Goal: Task Accomplishment & Management: Manage account settings

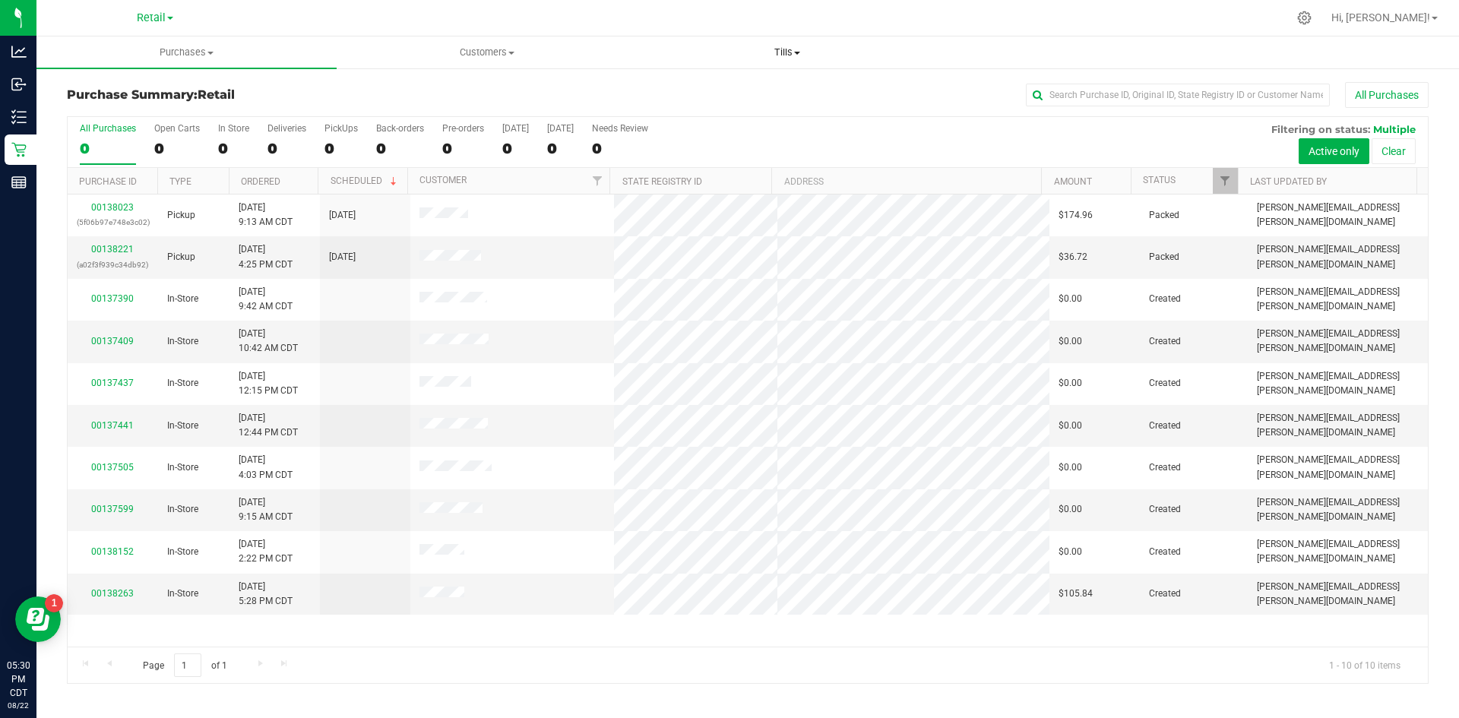
click at [791, 46] on span "Tills" at bounding box center [787, 53] width 299 height 14
click at [723, 97] on span "Manage tills" at bounding box center [689, 91] width 103 height 13
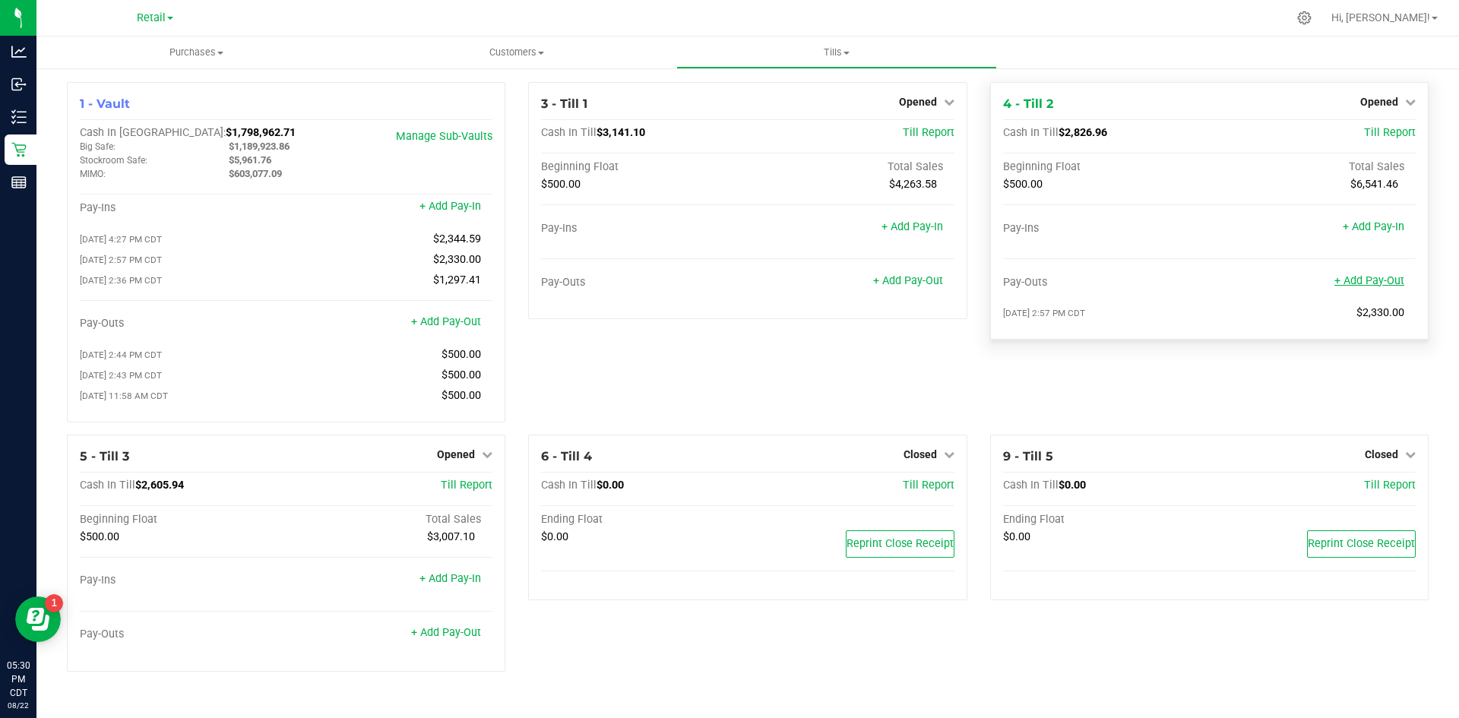
click at [1385, 283] on link "+ Add Pay-Out" at bounding box center [1370, 280] width 70 height 13
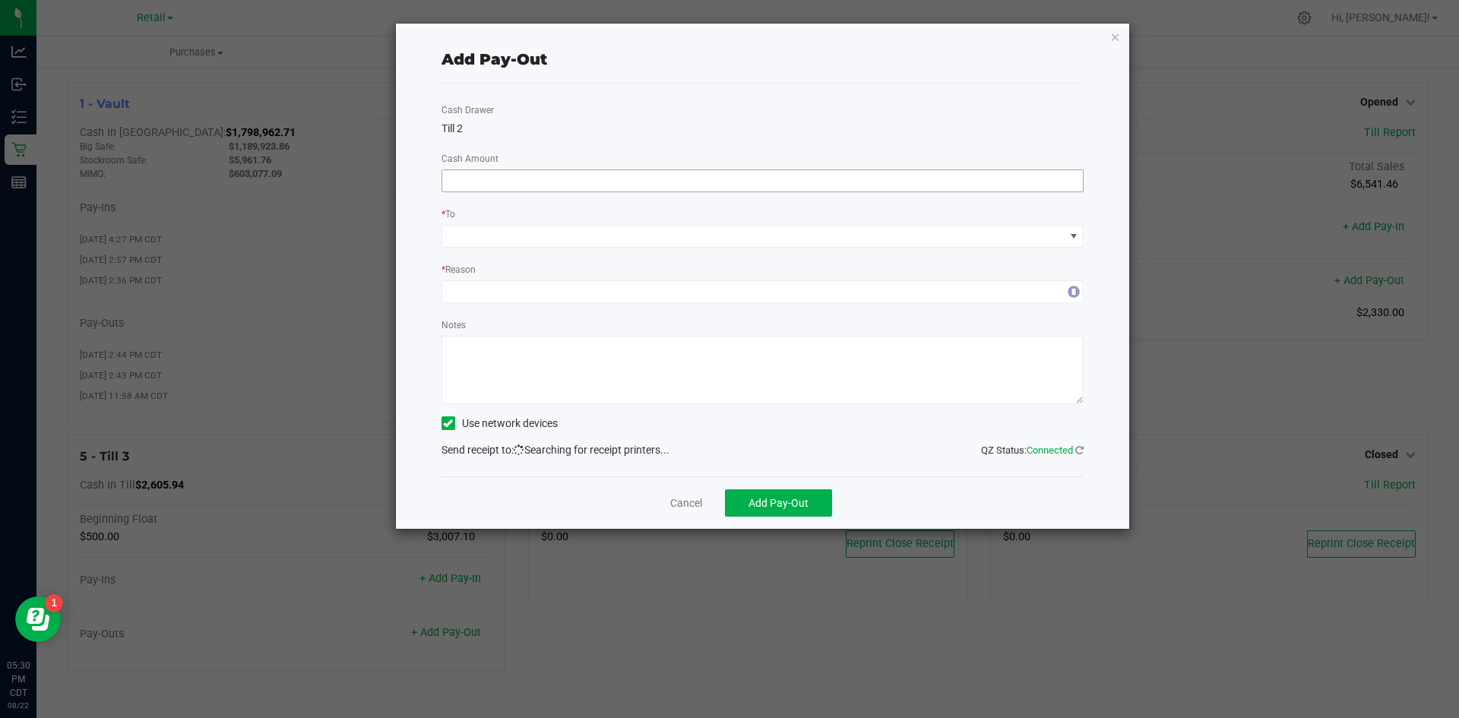
click at [942, 184] on input at bounding box center [762, 180] width 641 height 21
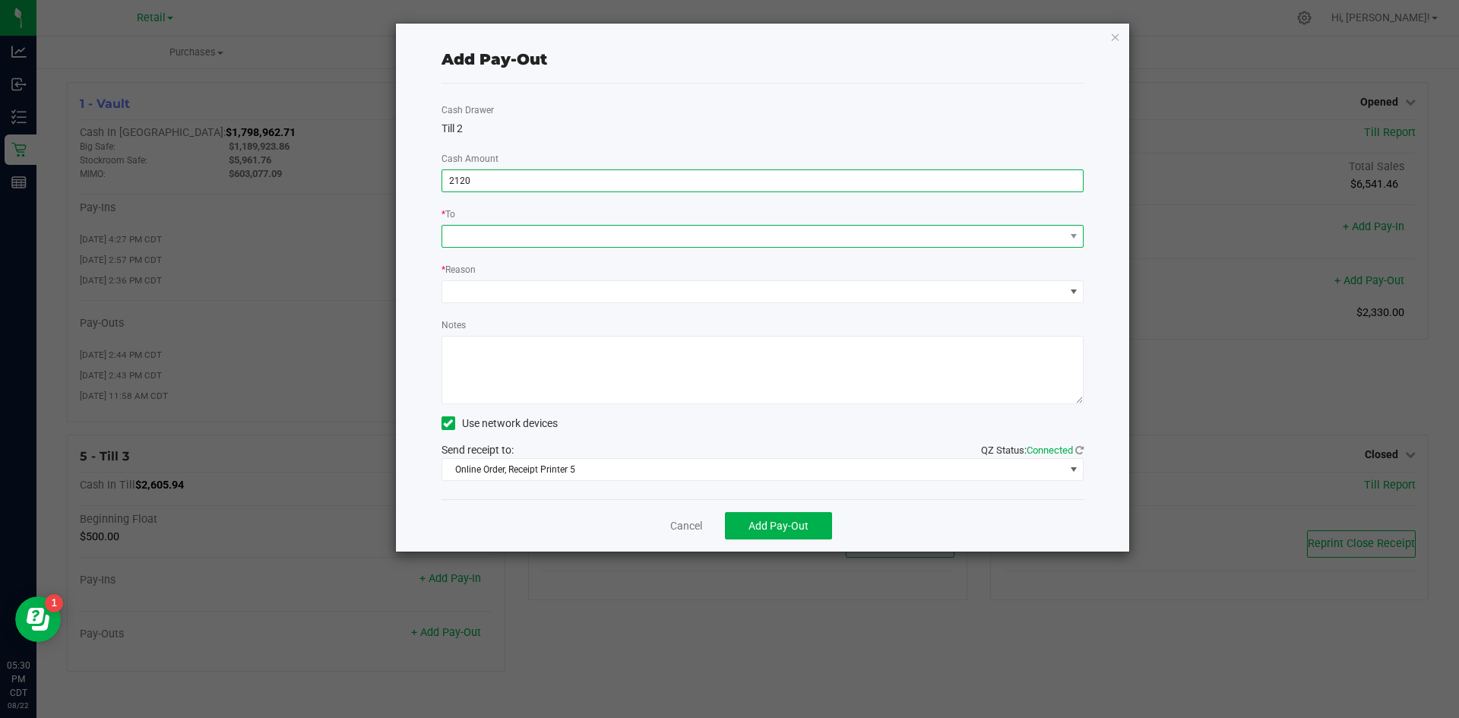
click at [887, 234] on span at bounding box center [753, 236] width 622 height 21
type input "$2,120.00"
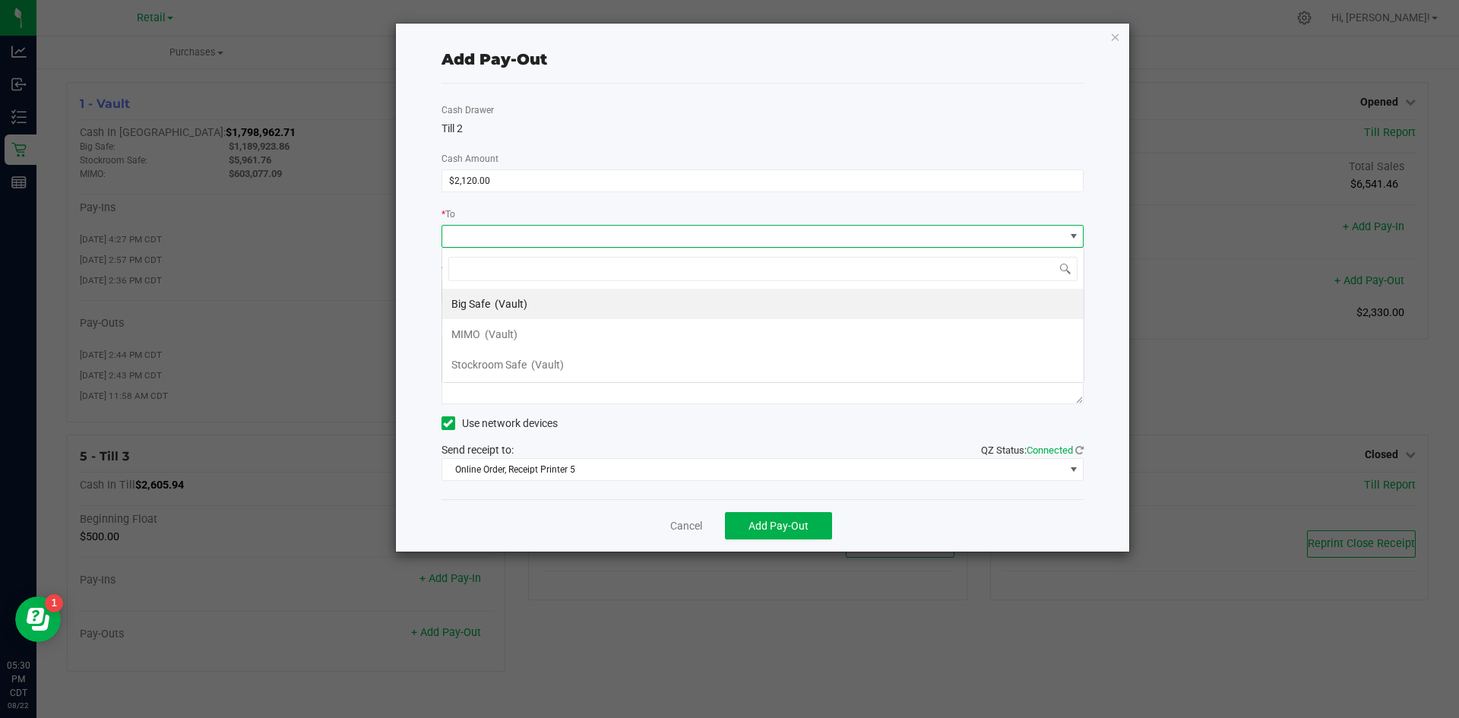
scroll to position [23, 642]
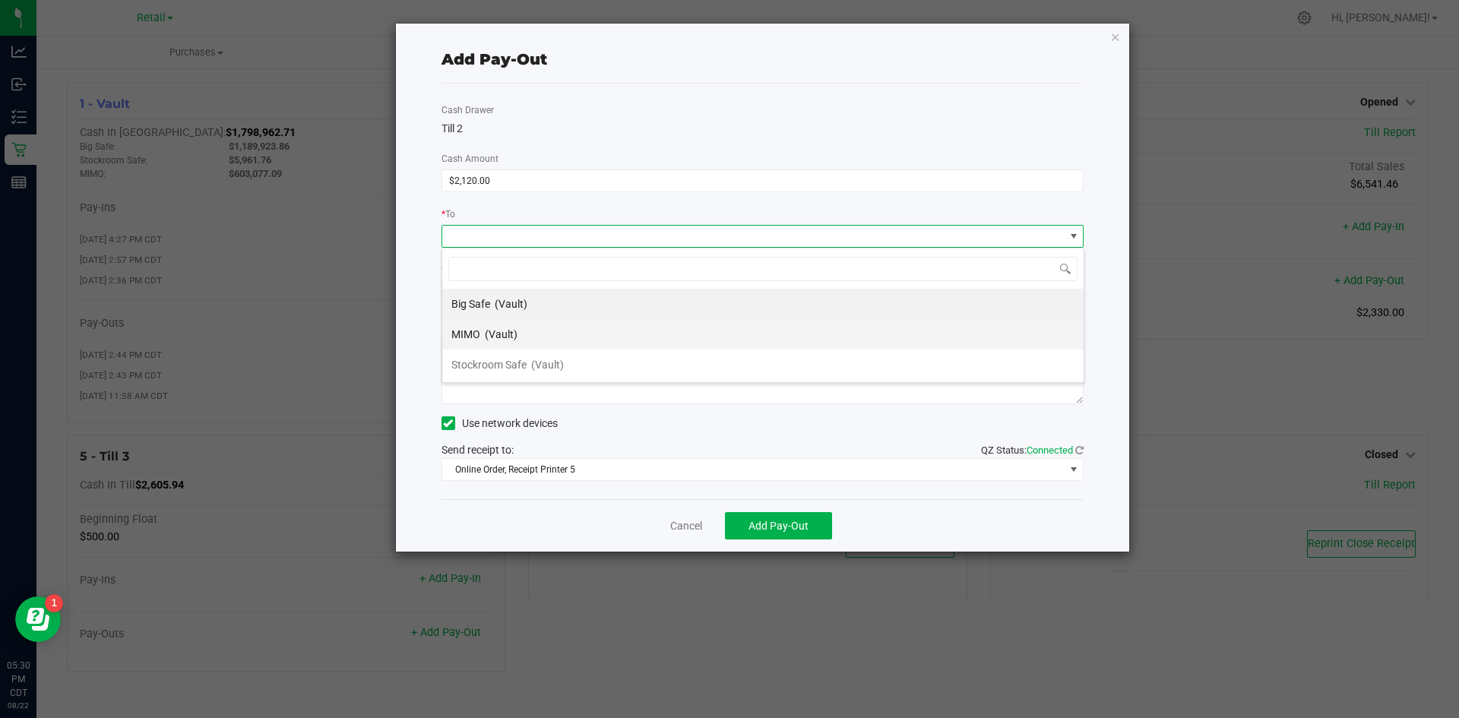
click at [550, 332] on li "MIMO (Vault)" at bounding box center [762, 334] width 641 height 30
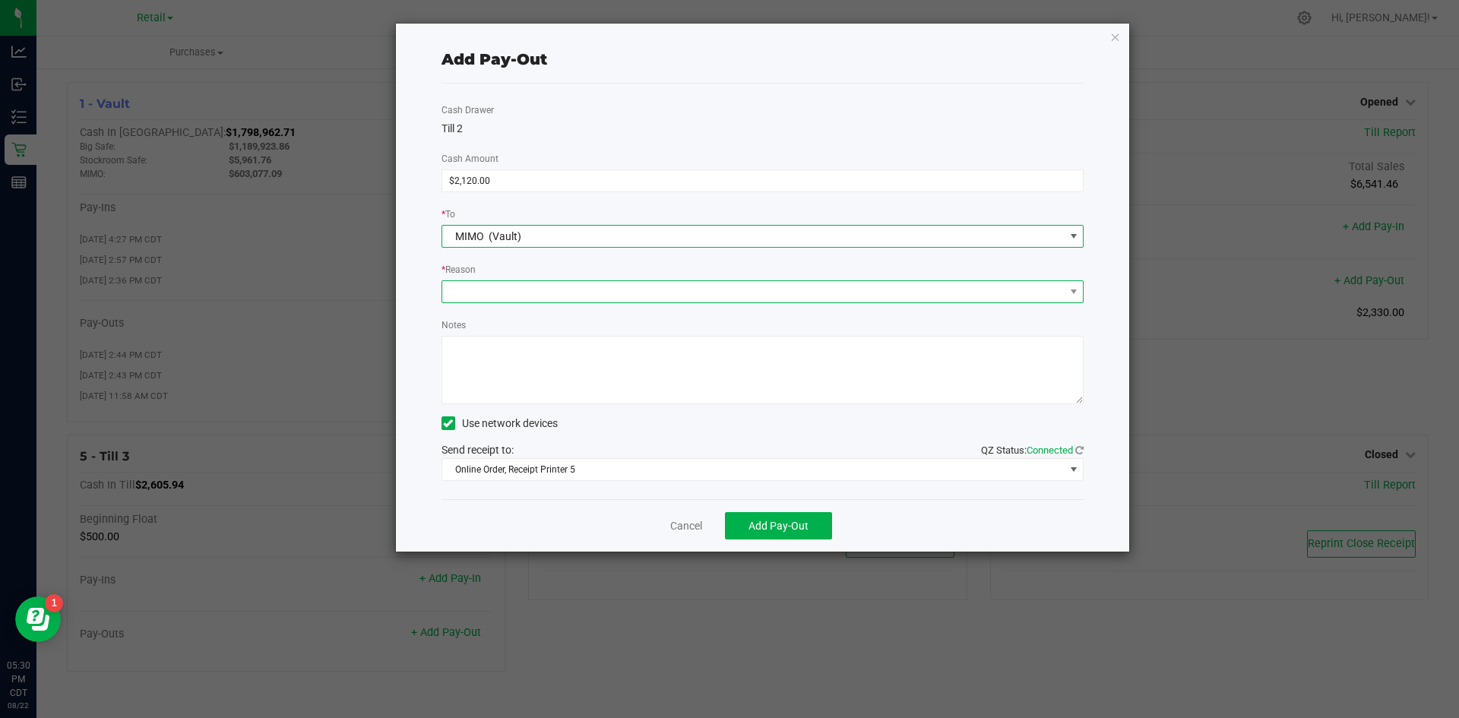
click at [554, 288] on span at bounding box center [753, 291] width 622 height 21
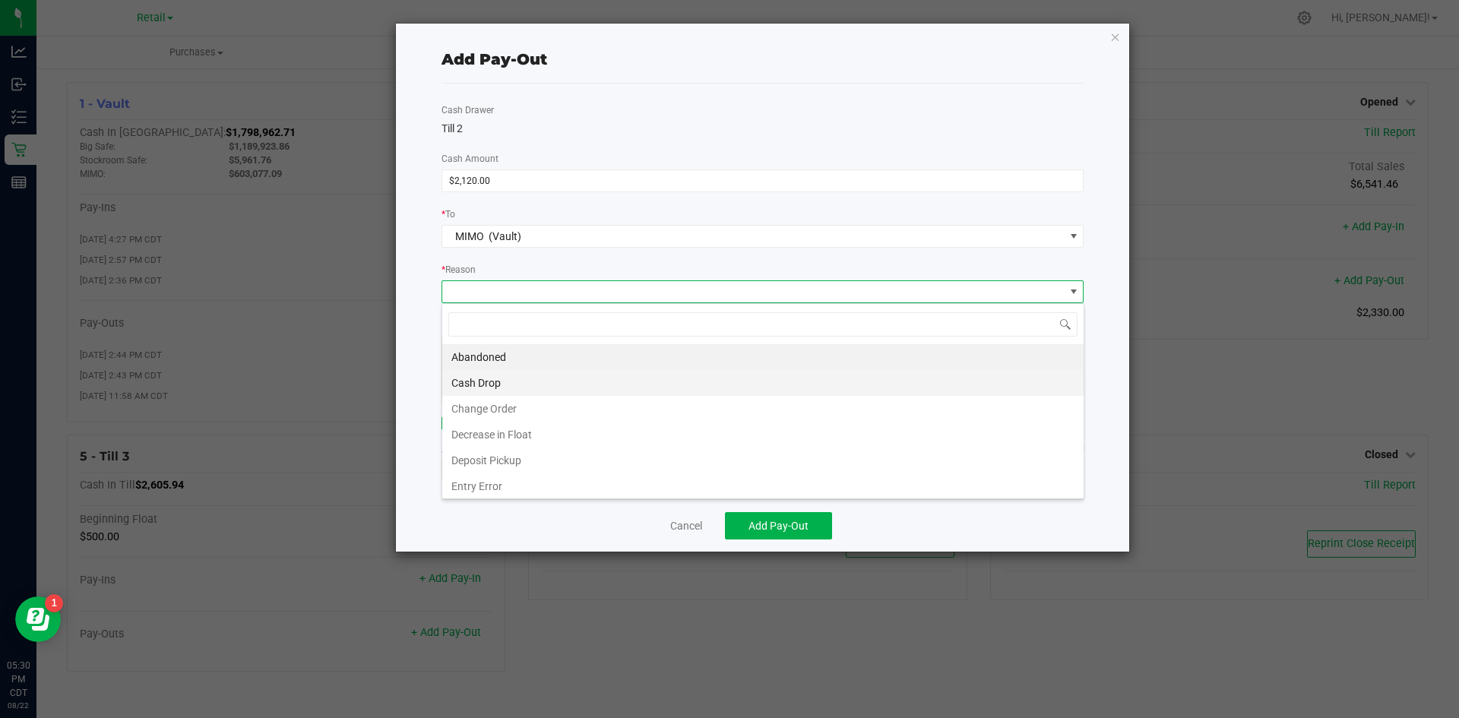
click at [535, 387] on li "Cash Drop" at bounding box center [762, 383] width 641 height 26
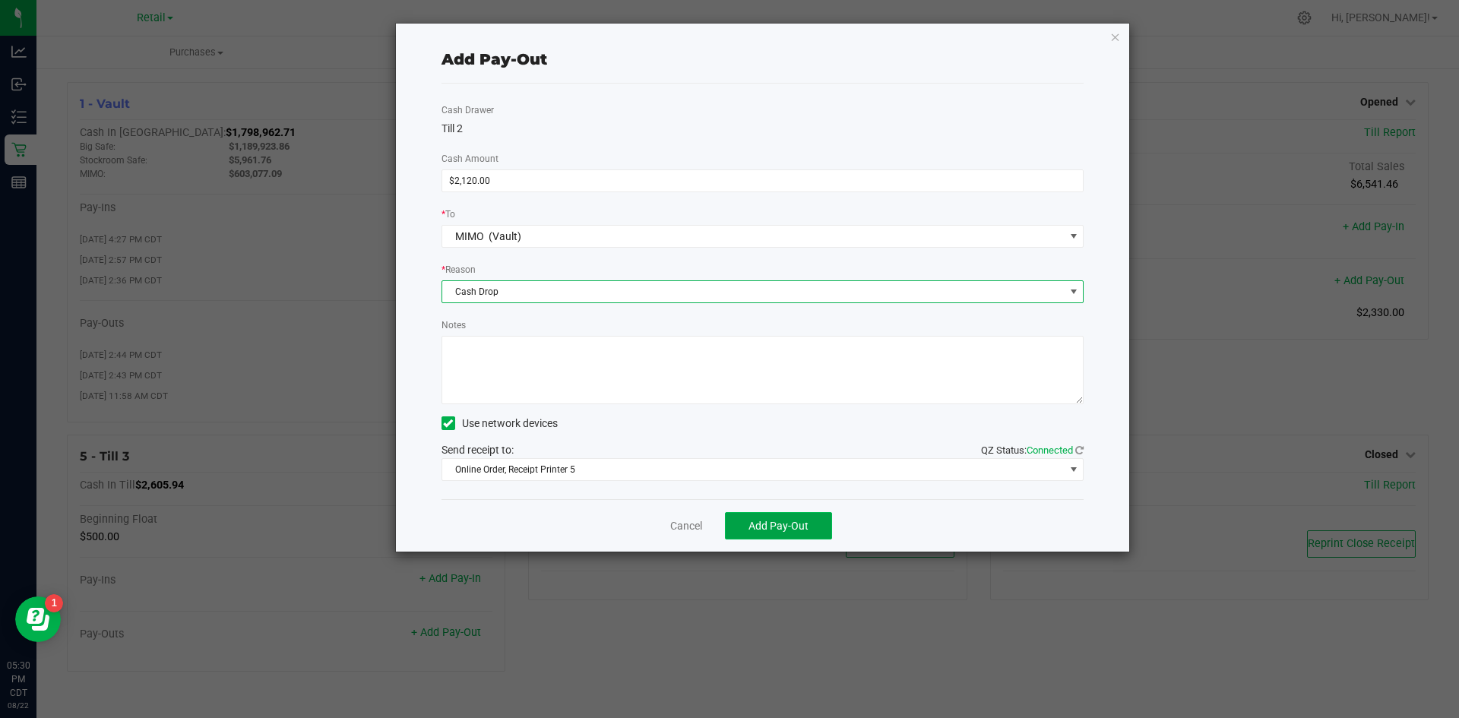
click at [778, 525] on span "Add Pay-Out" at bounding box center [779, 526] width 60 height 12
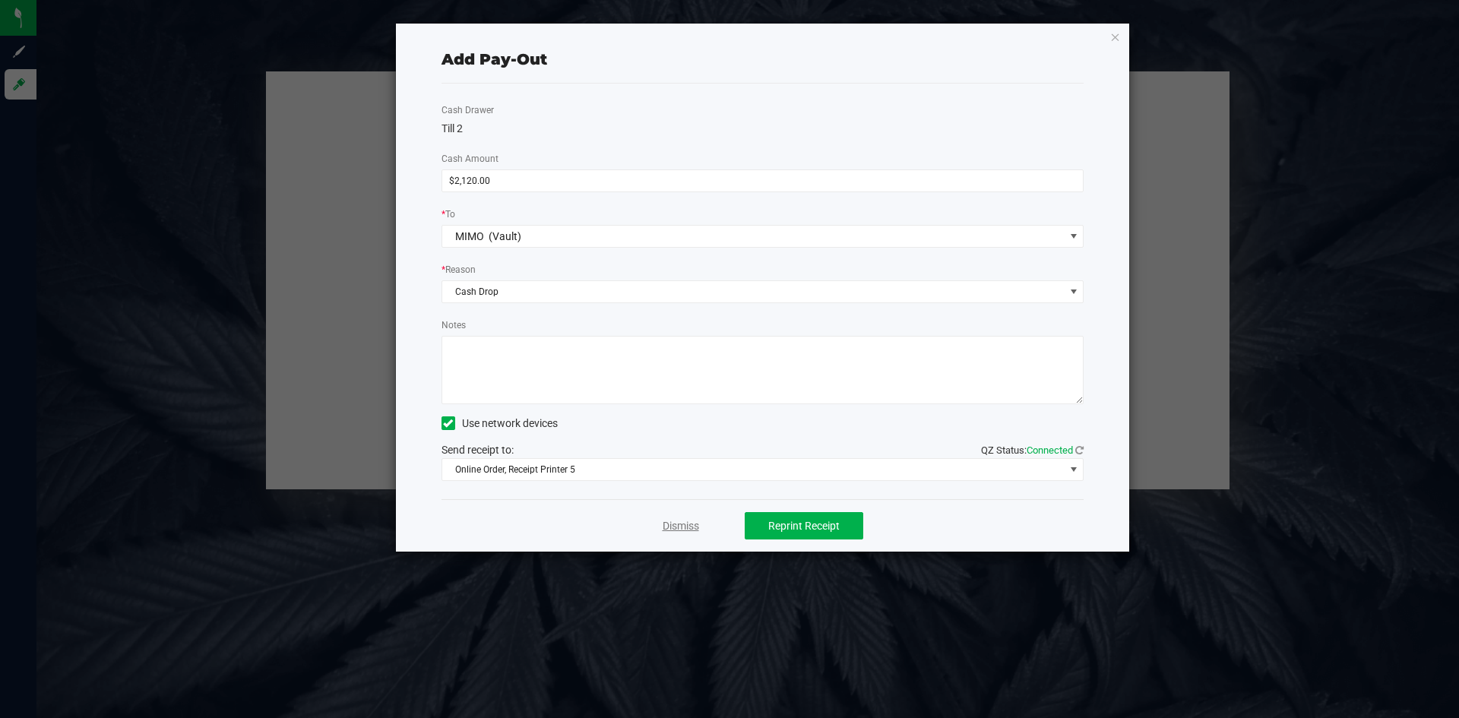
drag, startPoint x: 683, startPoint y: 524, endPoint x: 672, endPoint y: 510, distance: 17.8
click at [682, 523] on link "Dismiss" at bounding box center [681, 526] width 36 height 16
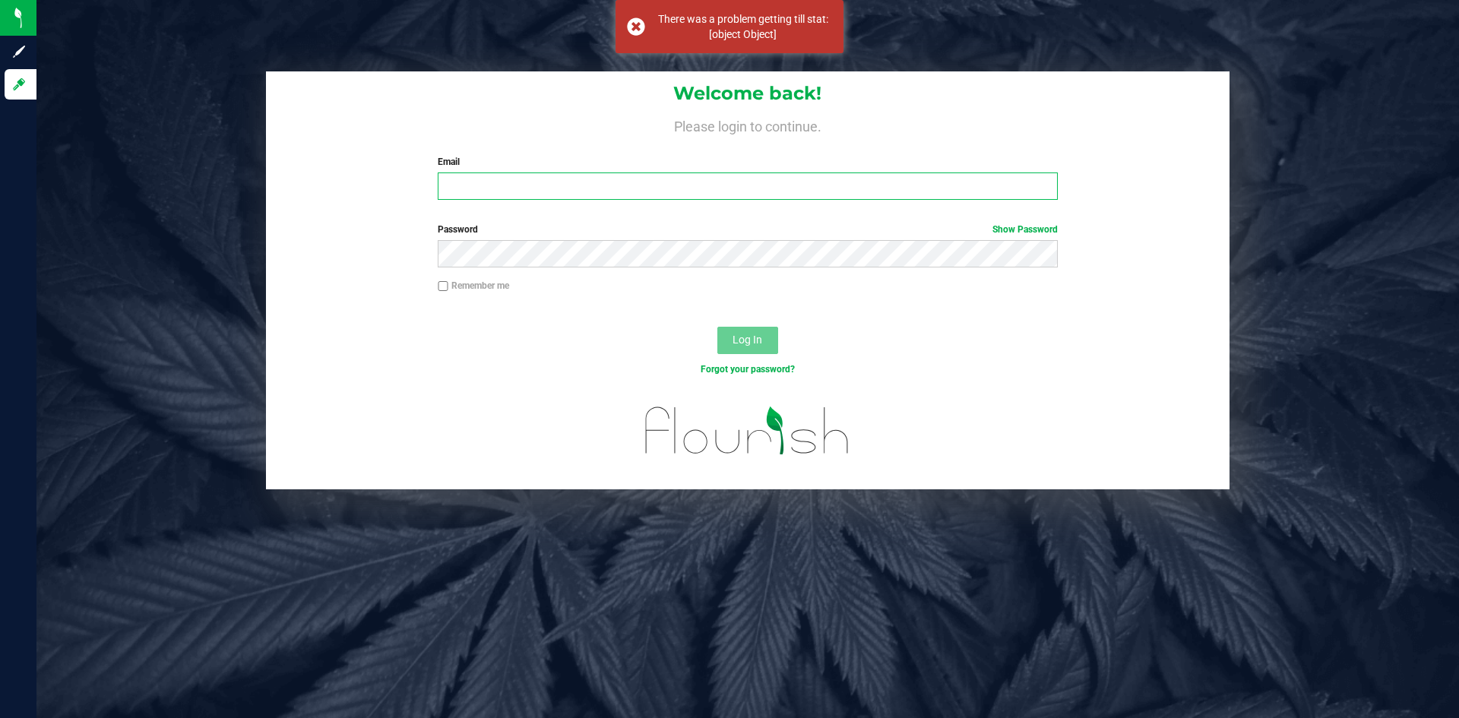
click at [551, 198] on input "Email" at bounding box center [747, 186] width 619 height 27
type input "[PERSON_NAME][EMAIL_ADDRESS][PERSON_NAME][DOMAIN_NAME]"
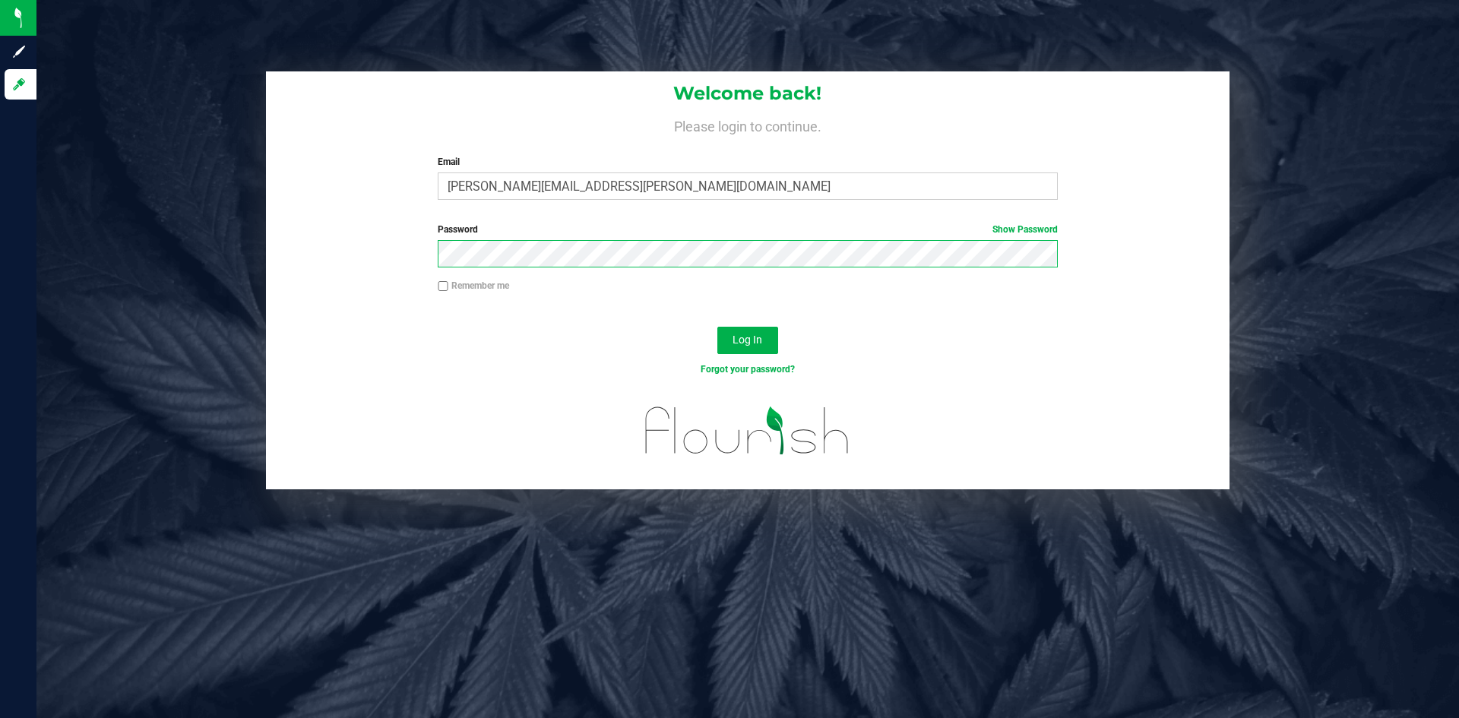
click at [717, 327] on button "Log In" at bounding box center [747, 340] width 61 height 27
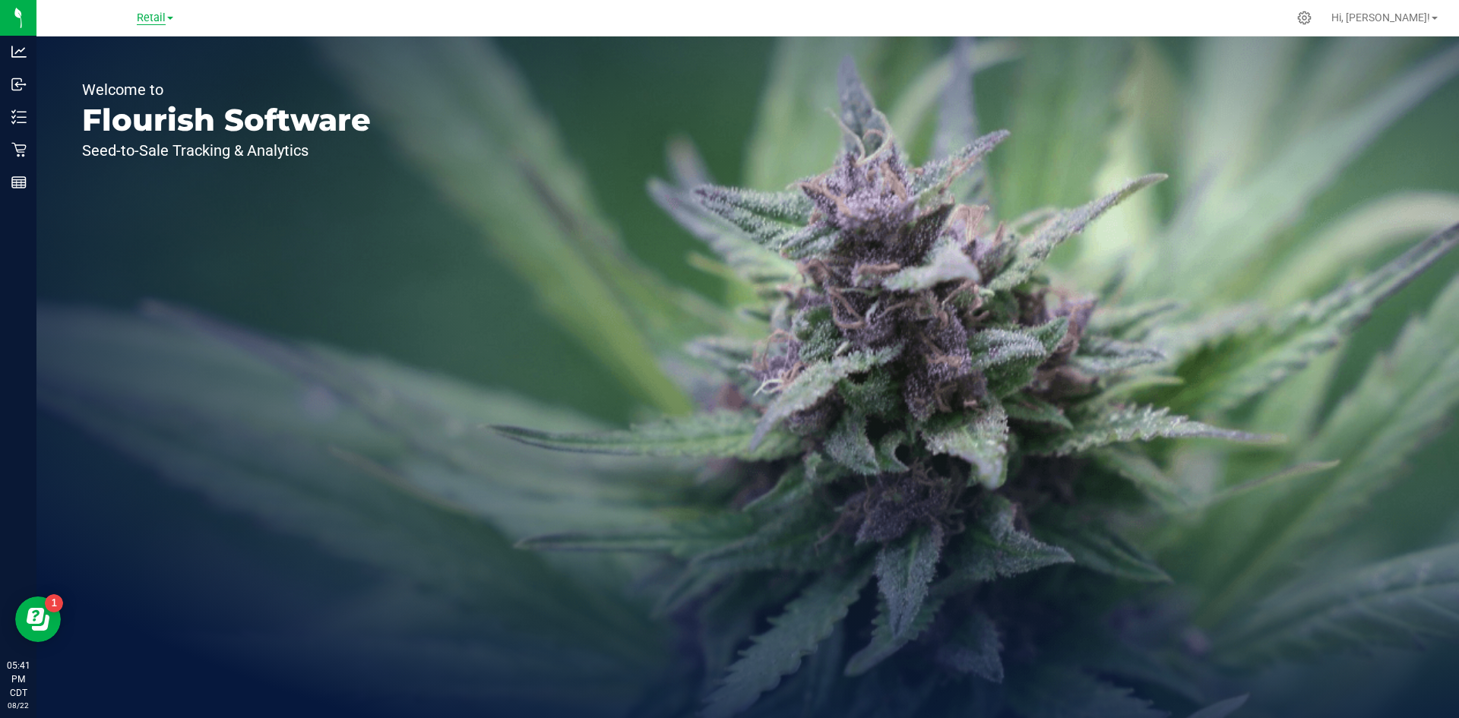
drag, startPoint x: 176, startPoint y: 21, endPoint x: 162, endPoint y: 22, distance: 13.8
click at [173, 21] on div "Retail" at bounding box center [155, 18] width 222 height 24
click at [154, 21] on span "Retail" at bounding box center [151, 17] width 29 height 13
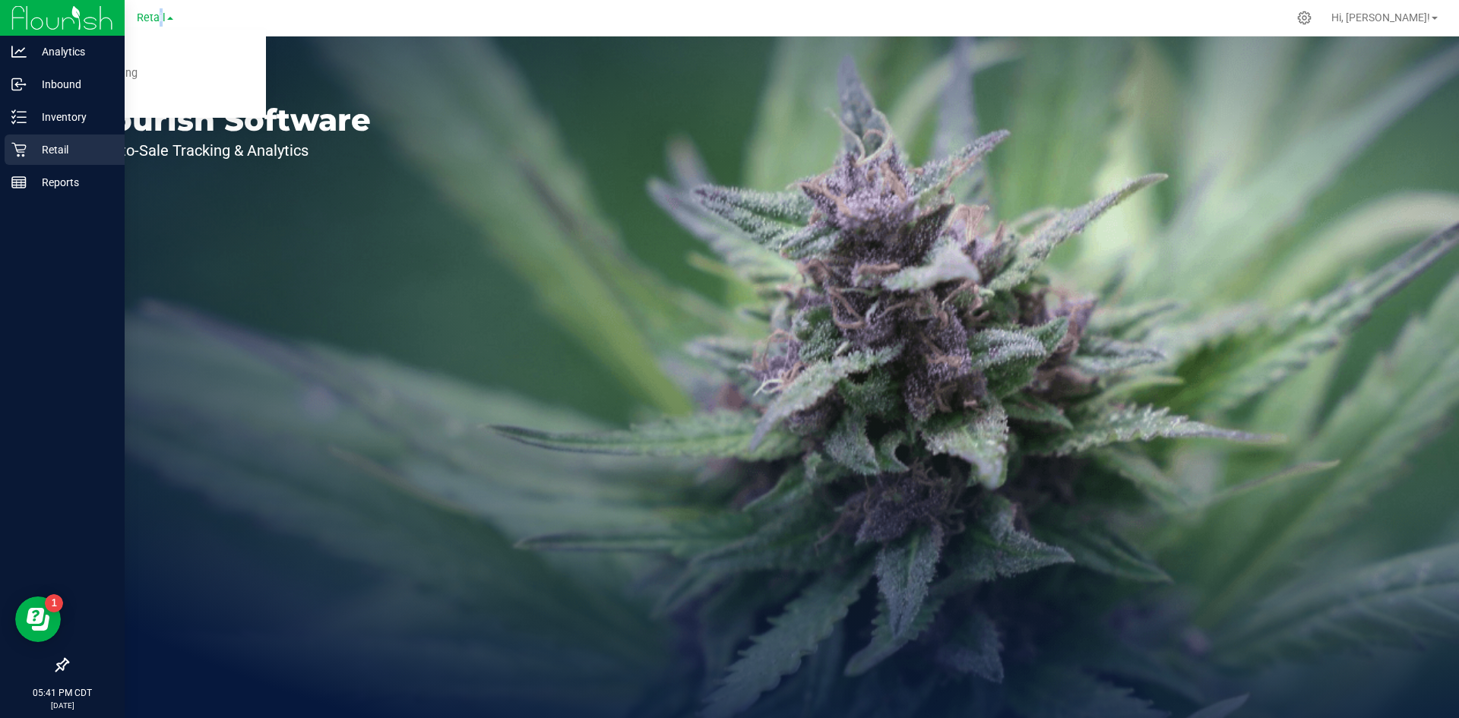
click at [21, 150] on icon at bounding box center [18, 149] width 15 height 15
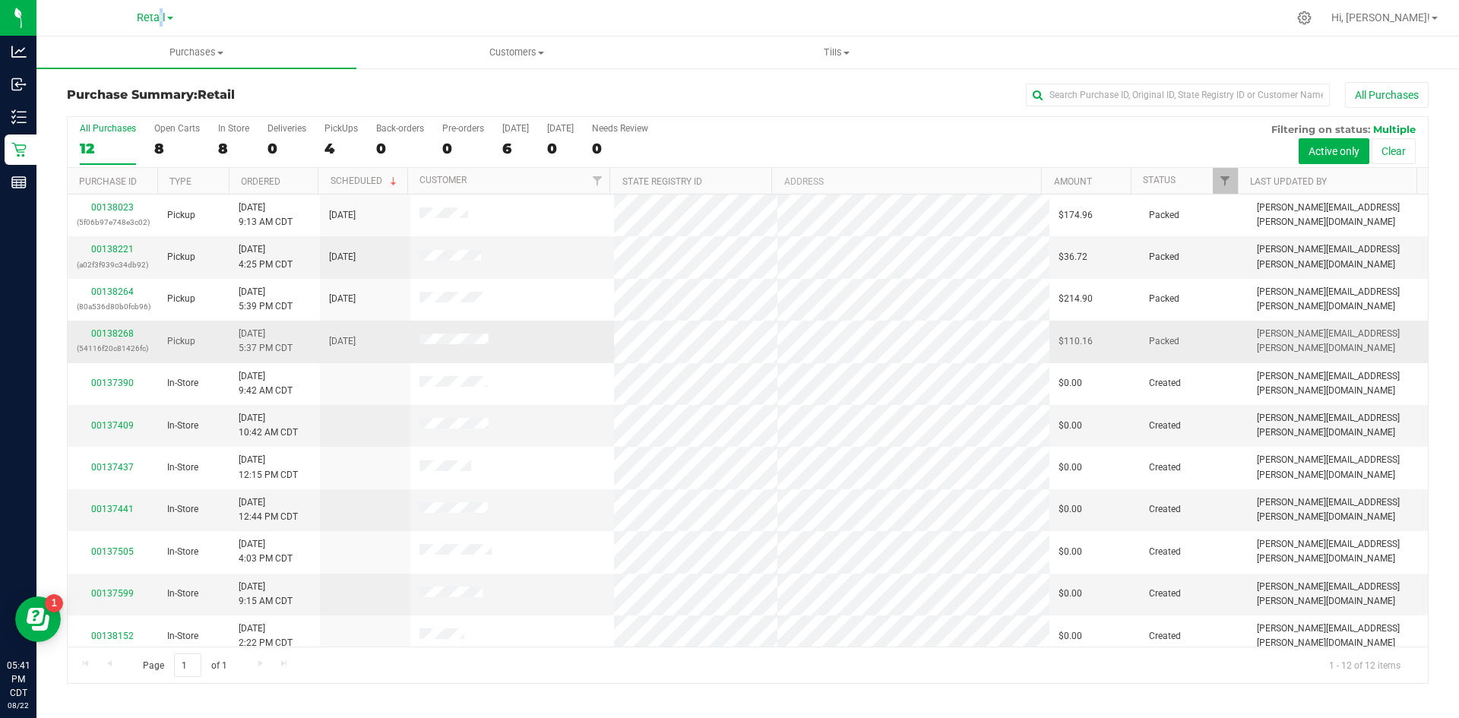
drag, startPoint x: 492, startPoint y: 329, endPoint x: 403, endPoint y: 340, distance: 90.3
click at [403, 340] on tr "00138268 (54116f20c81426fc) Pickup [DATE] 5:37 PM CDT 8/22/2025 $110.16 Packed …" at bounding box center [748, 342] width 1360 height 42
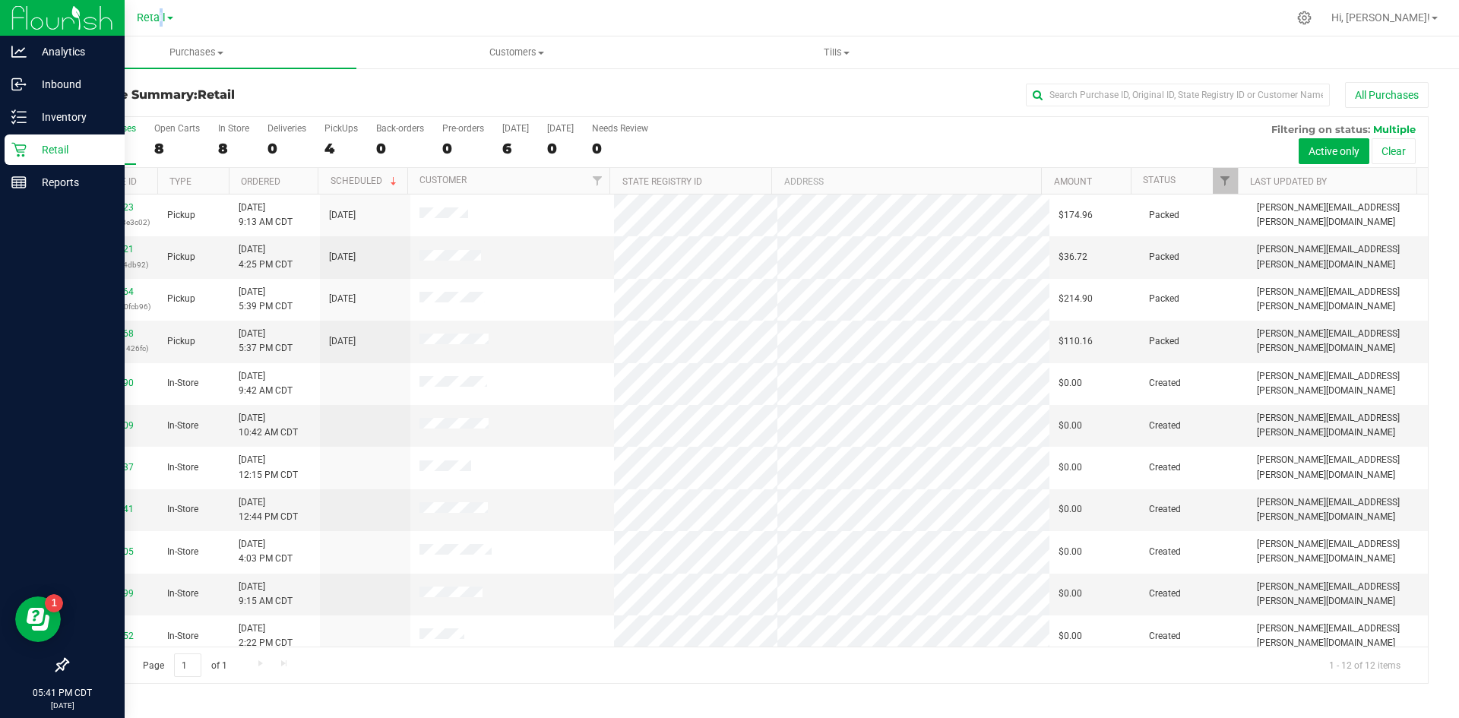
click at [30, 152] on p "Retail" at bounding box center [72, 150] width 91 height 18
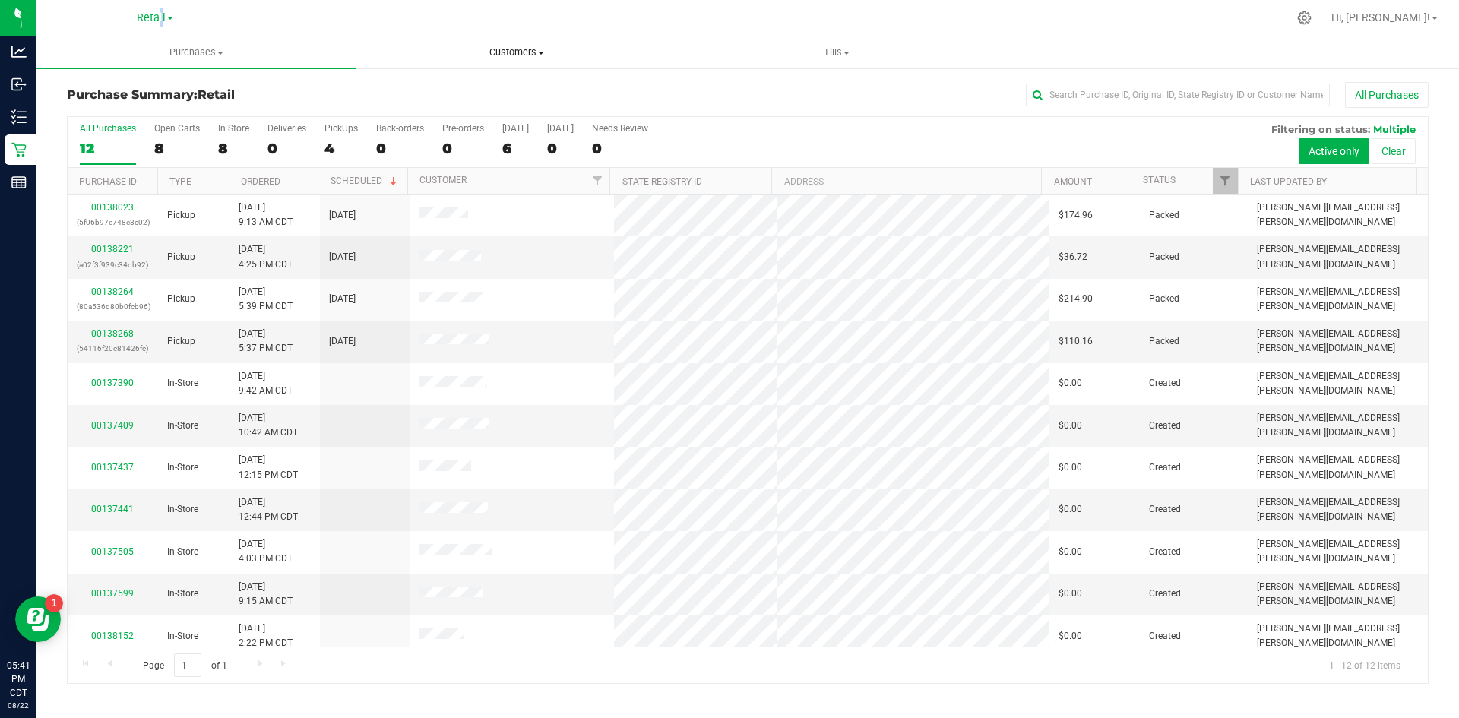
click at [546, 52] on span "Customers" at bounding box center [516, 53] width 318 height 14
click at [496, 78] on ul "All customers Add a new customer All physicians" at bounding box center [516, 110] width 320 height 82
click at [500, 52] on span "Customers" at bounding box center [516, 53] width 320 height 14
click at [467, 91] on li "All customers" at bounding box center [516, 92] width 320 height 18
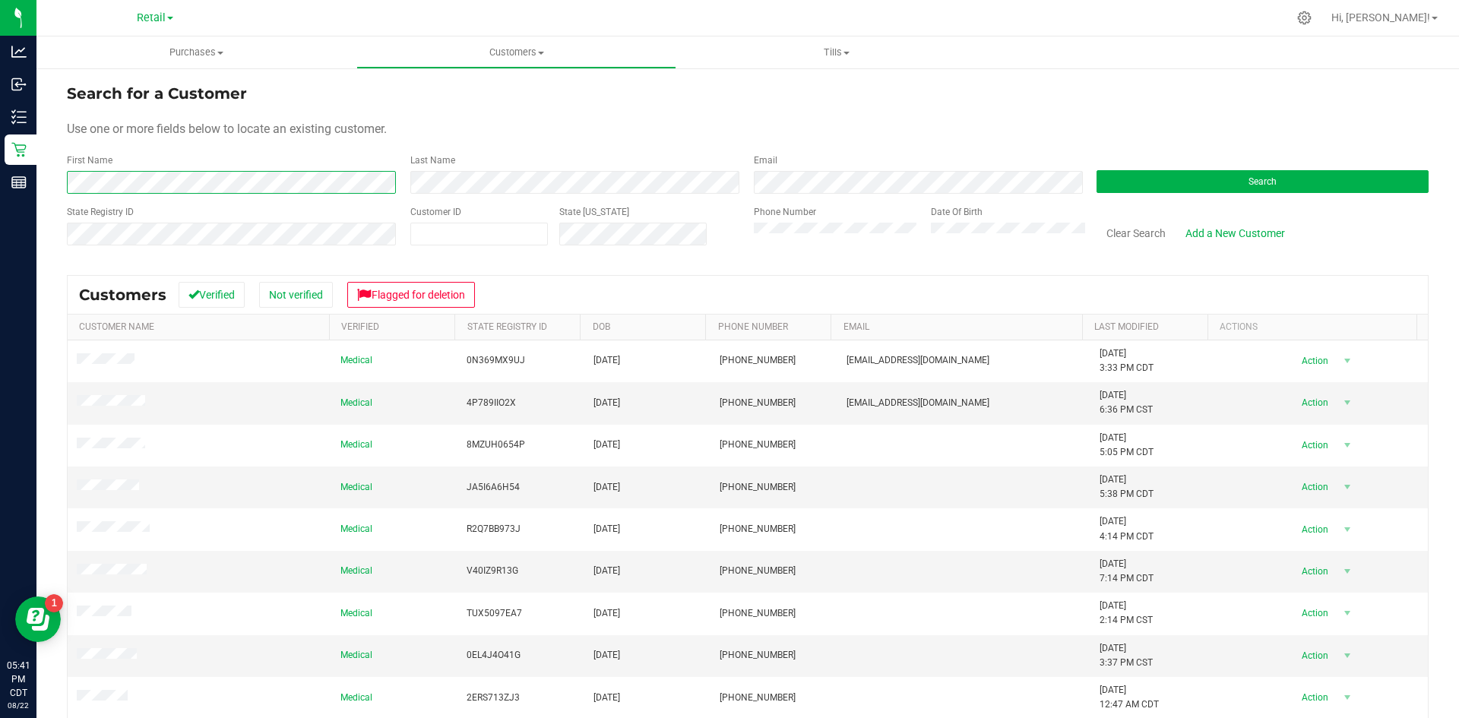
click at [214, 169] on div "First Name" at bounding box center [233, 174] width 332 height 40
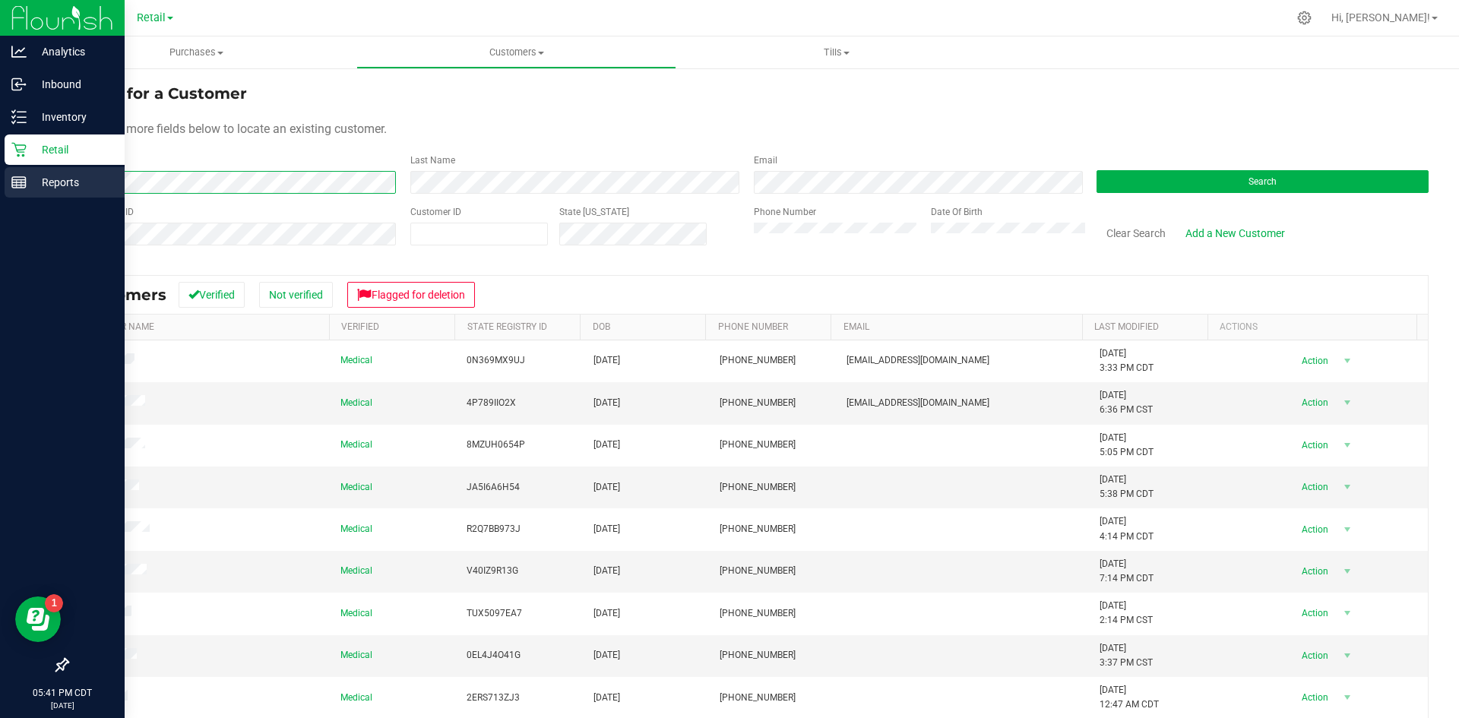
click at [9, 182] on div "Analytics Inbound Inventory Retail Reports 05:41 PM CDT [DATE] 08/22 Retail Cul…" at bounding box center [729, 359] width 1459 height 718
click at [30, 182] on div "Analytics Inbound Inventory Retail Reports 05:41 PM CDT [DATE] 08/22 Retail Cul…" at bounding box center [729, 359] width 1459 height 718
click at [0, 157] on div "Analytics Inbound Inventory Retail Reports 05:41 PM CDT [DATE] 08/22 Retail Cul…" at bounding box center [729, 359] width 1459 height 718
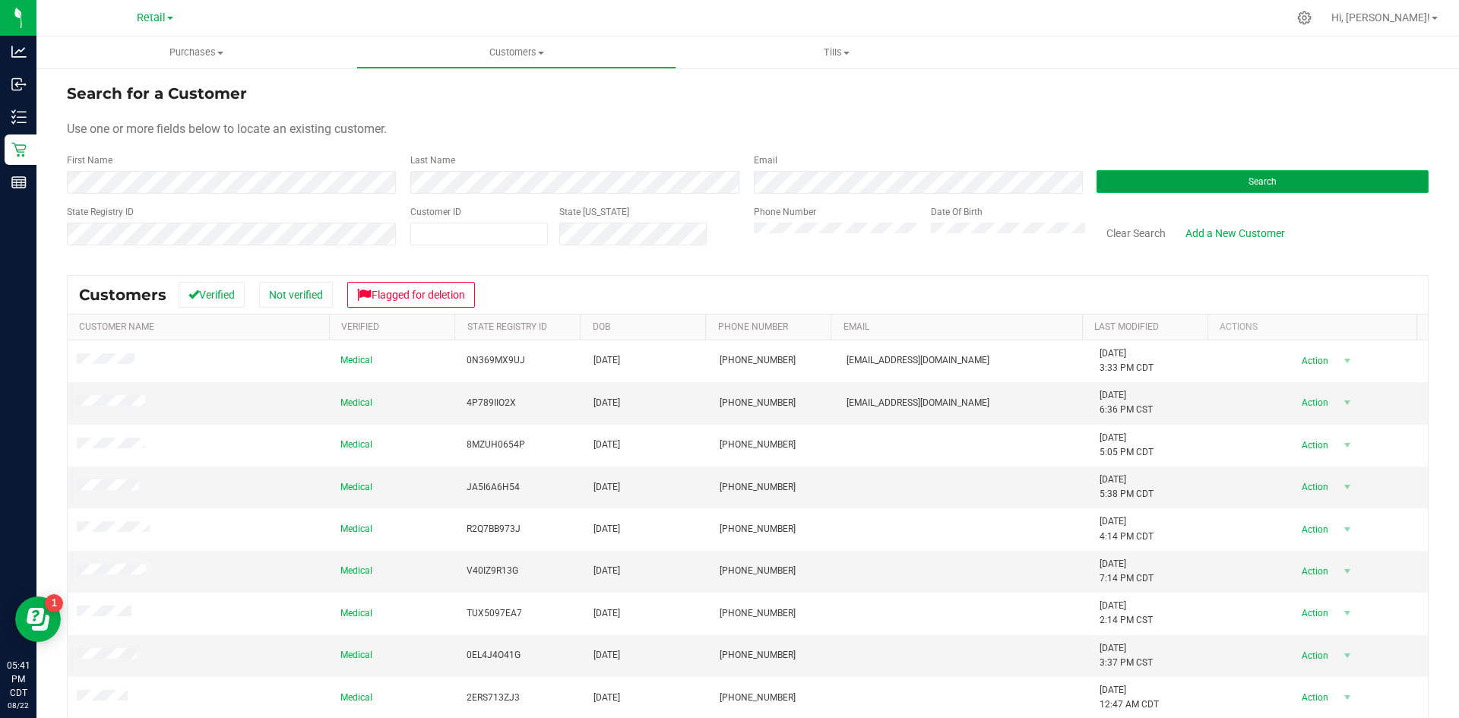
click at [1215, 183] on button "Search" at bounding box center [1263, 181] width 332 height 23
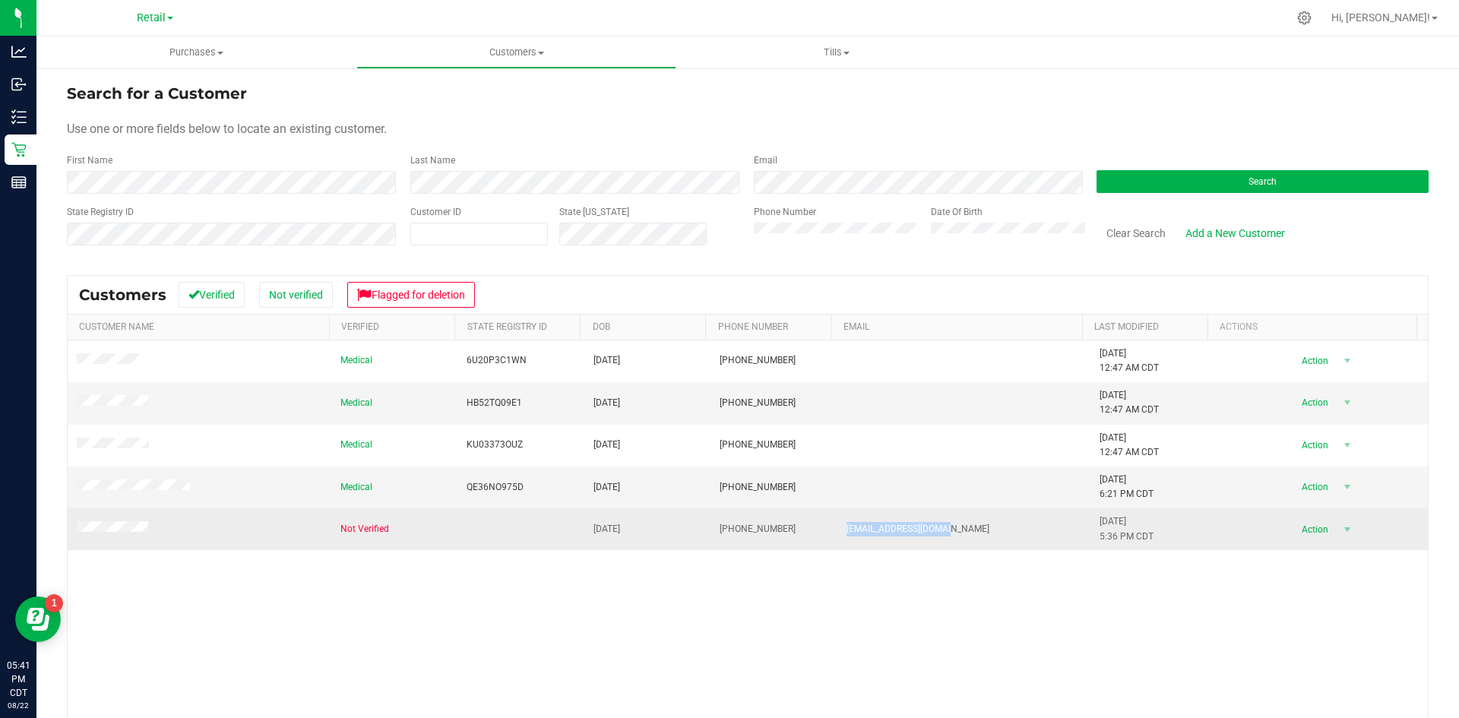
drag, startPoint x: 981, startPoint y: 537, endPoint x: 848, endPoint y: 534, distance: 133.0
click at [817, 536] on tr "Not Verified [DATE] (402) 381-2072 [EMAIL_ADDRESS][DOMAIN_NAME] [DATE] 5:36 PM …" at bounding box center [748, 528] width 1360 height 41
copy tr "[EMAIL_ADDRESS][DOMAIN_NAME]"
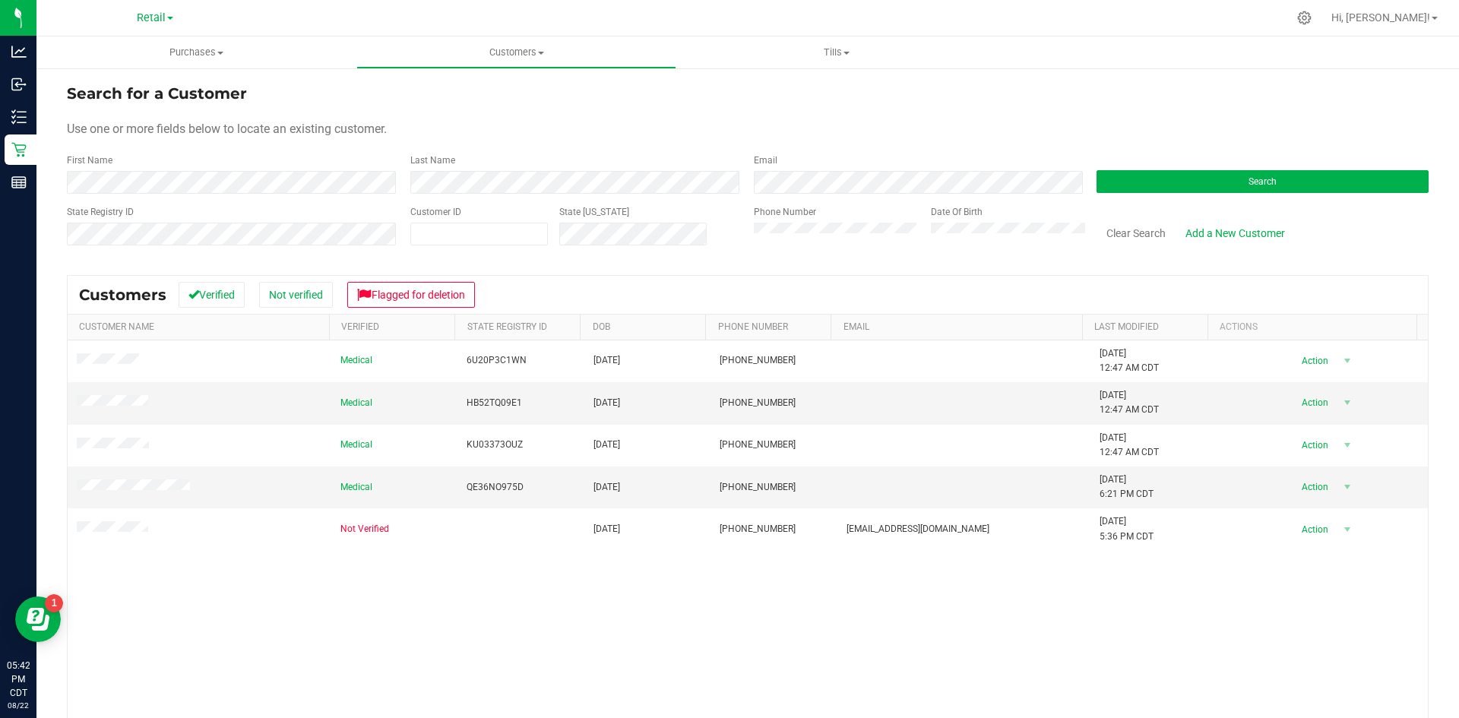
drag, startPoint x: 287, startPoint y: 635, endPoint x: 290, endPoint y: 625, distance: 10.3
click at [289, 634] on div "Medical 6U20P3C1WN [DATE] (435) 251-0909 [DATE] 12:47 AM CDT Delete Profile Act…" at bounding box center [748, 566] width 1360 height 452
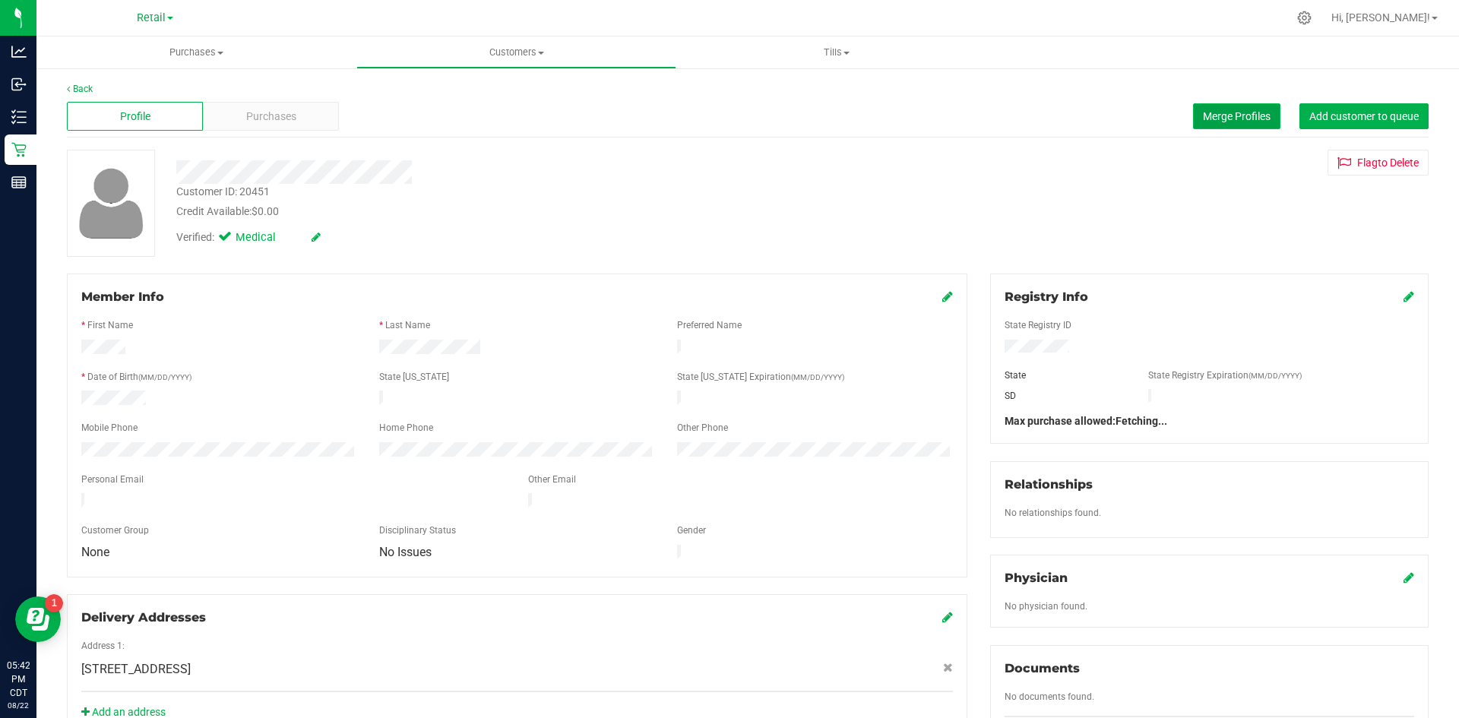
click at [1218, 120] on span "Merge Profiles" at bounding box center [1237, 116] width 68 height 12
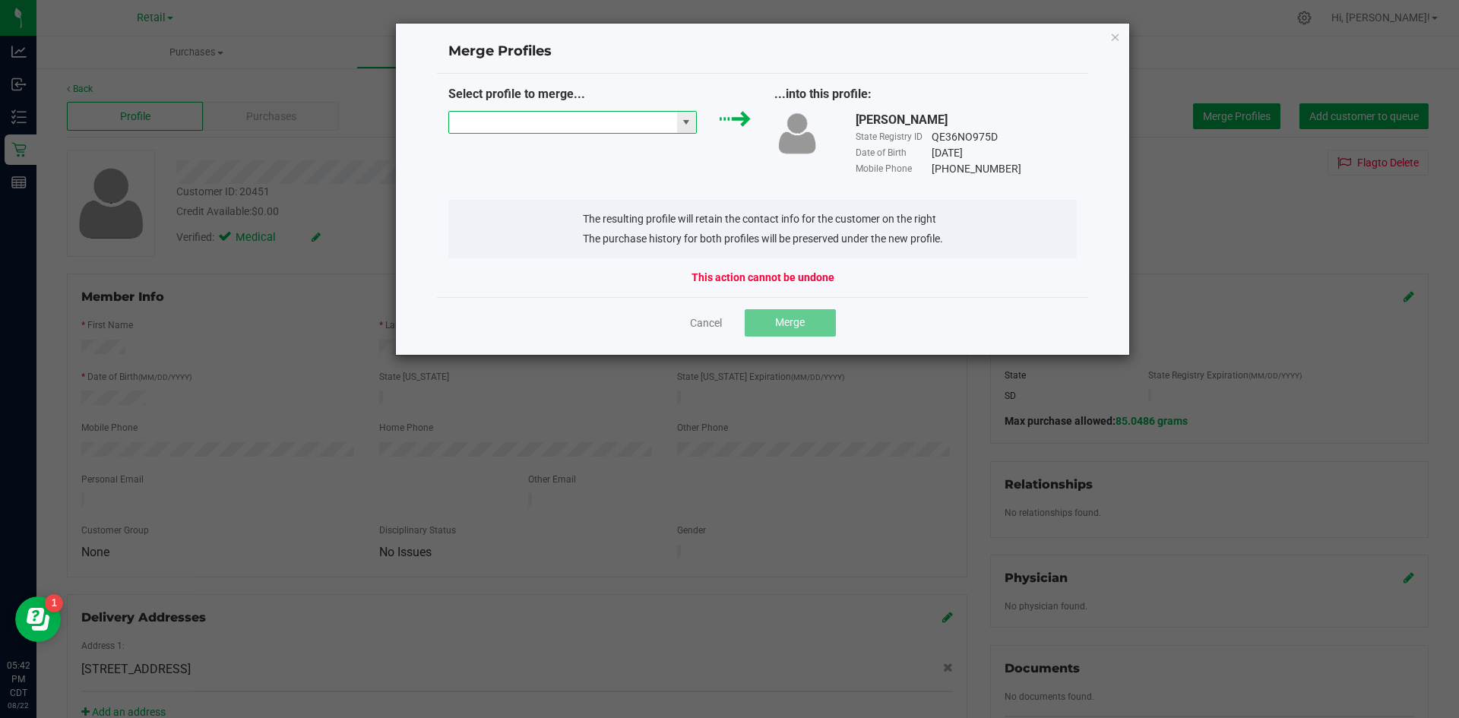
click at [616, 130] on input "NO DATA FOUND" at bounding box center [563, 122] width 228 height 21
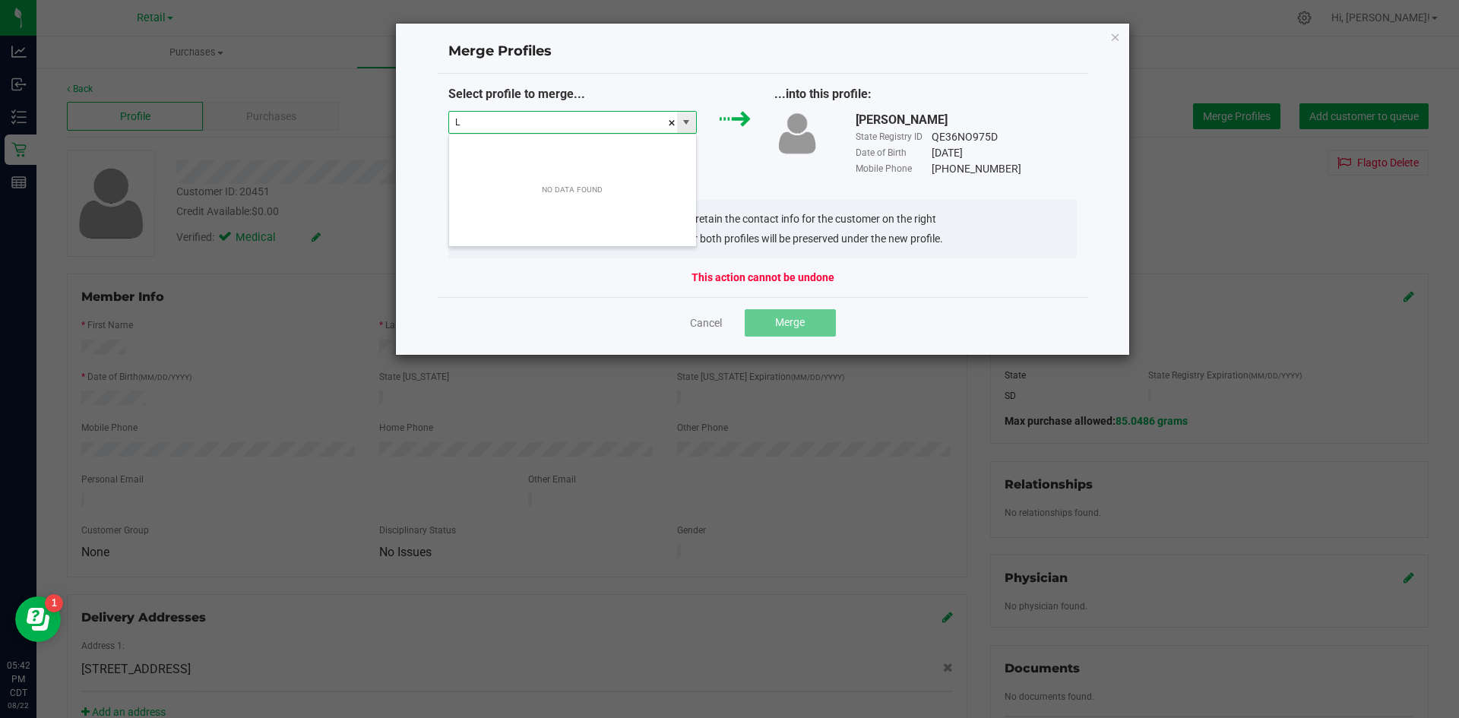
scroll to position [23, 249]
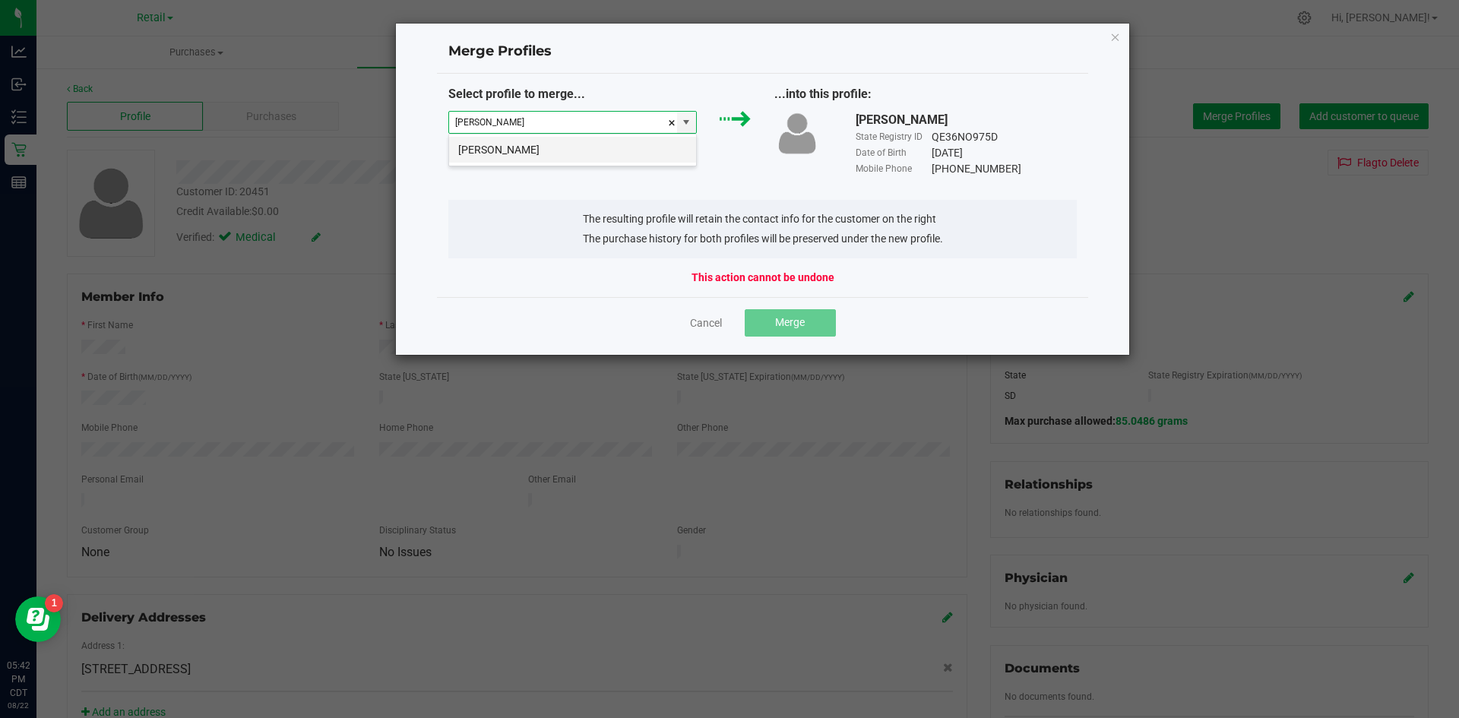
click at [567, 150] on li "[PERSON_NAME]" at bounding box center [572, 150] width 247 height 26
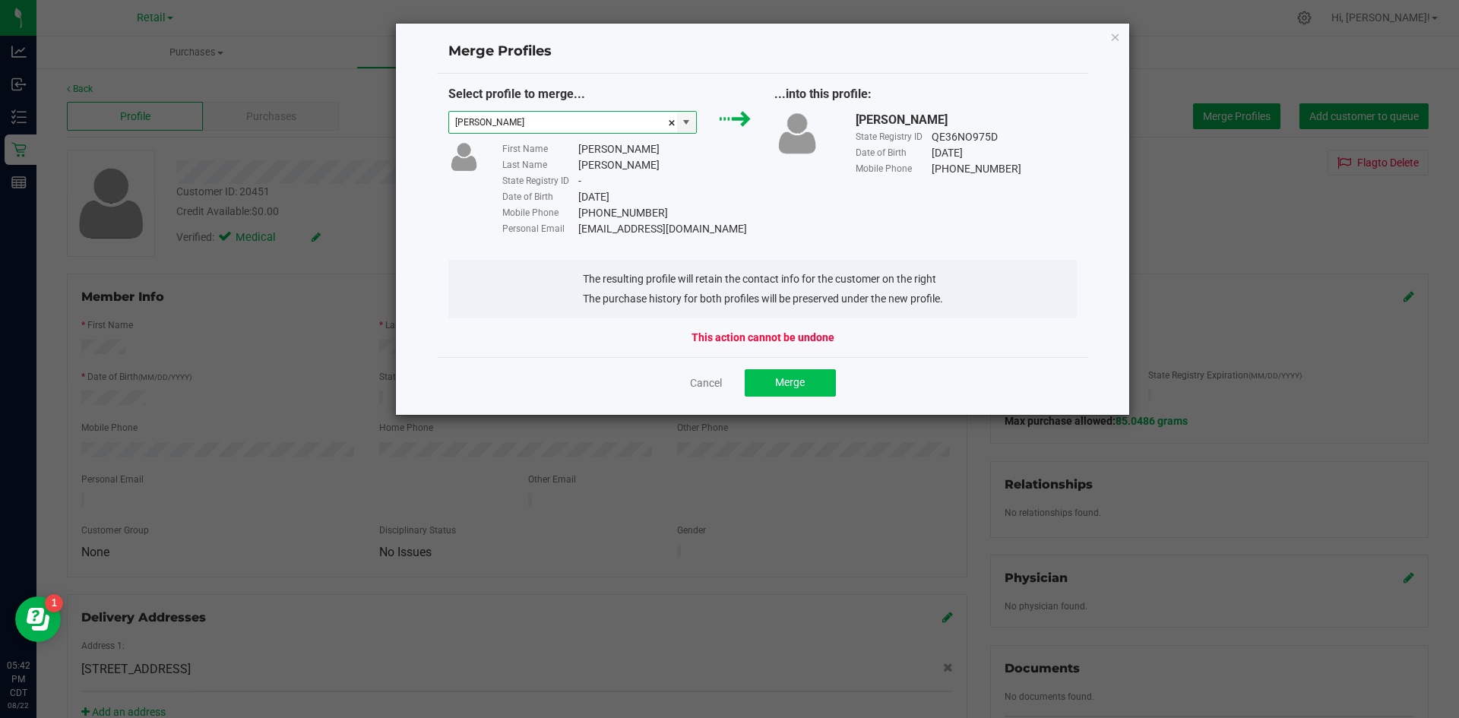
type input "[PERSON_NAME]"
click at [789, 387] on span "Merge" at bounding box center [790, 382] width 30 height 12
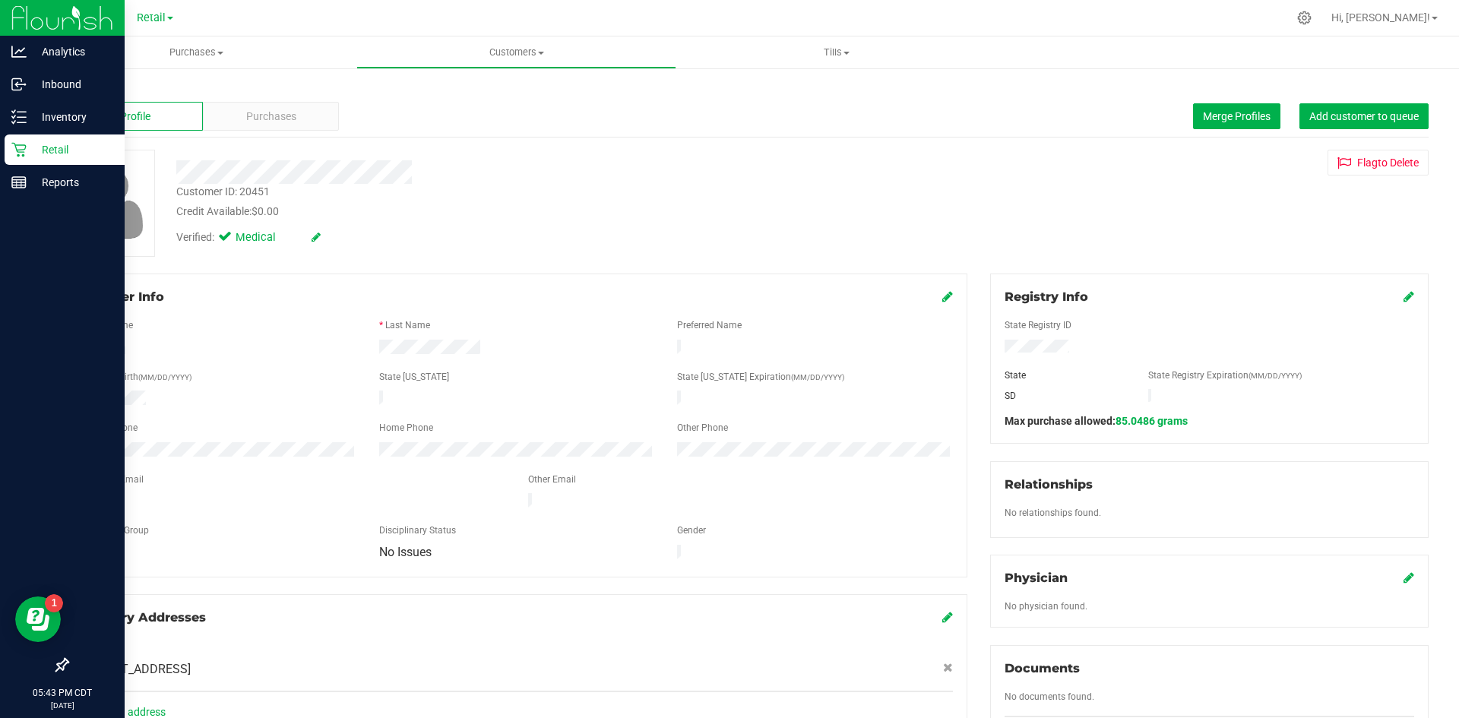
click at [30, 153] on p "Retail" at bounding box center [72, 150] width 91 height 18
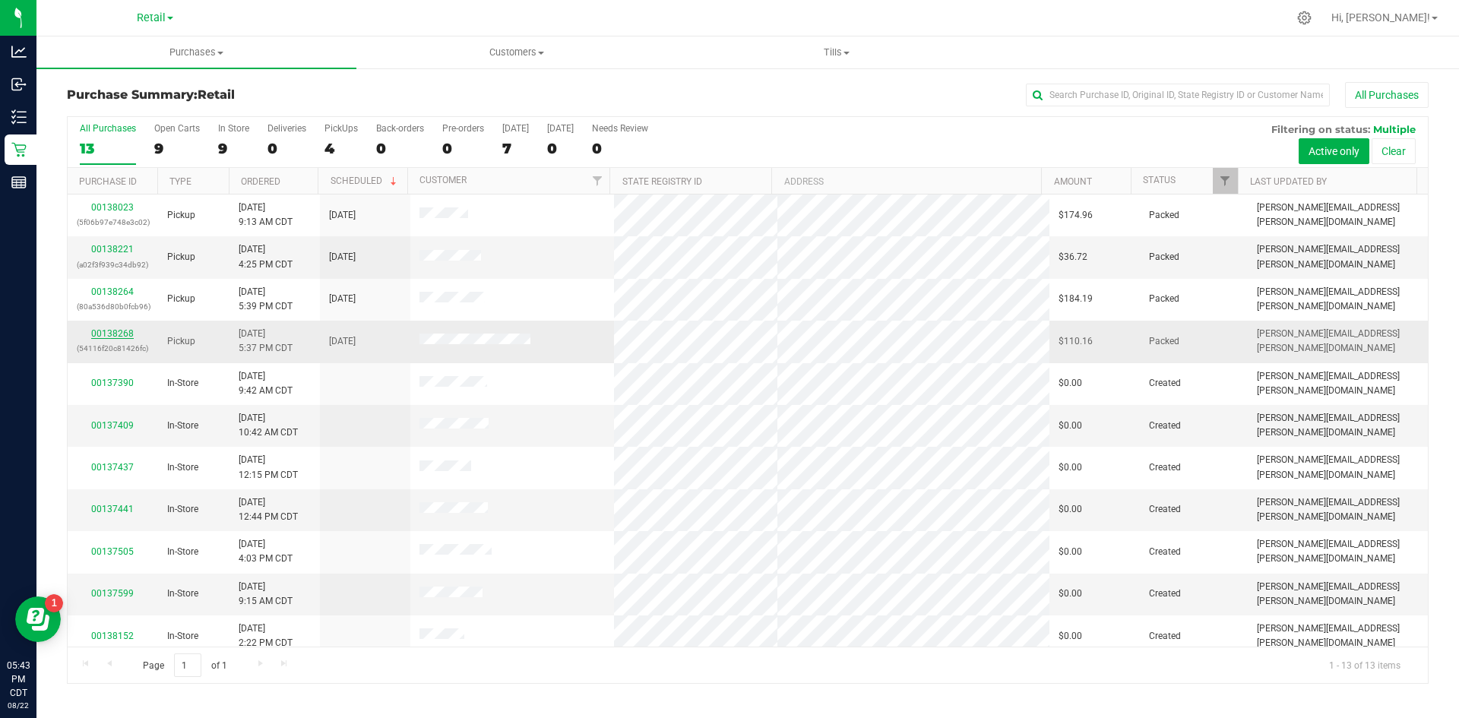
click at [108, 328] on div "00138268 (54116f20c81426fc)" at bounding box center [113, 341] width 72 height 29
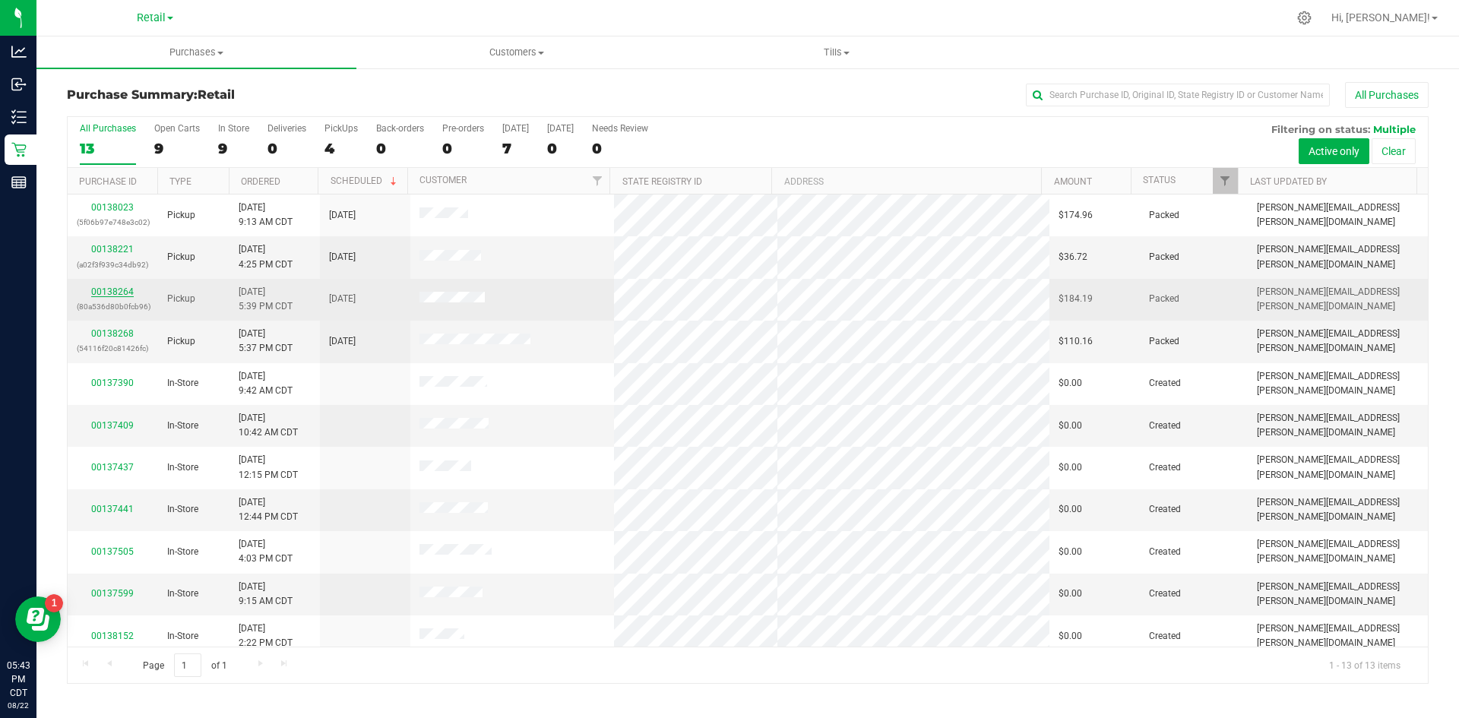
click at [118, 296] on link "00138264" at bounding box center [112, 292] width 43 height 11
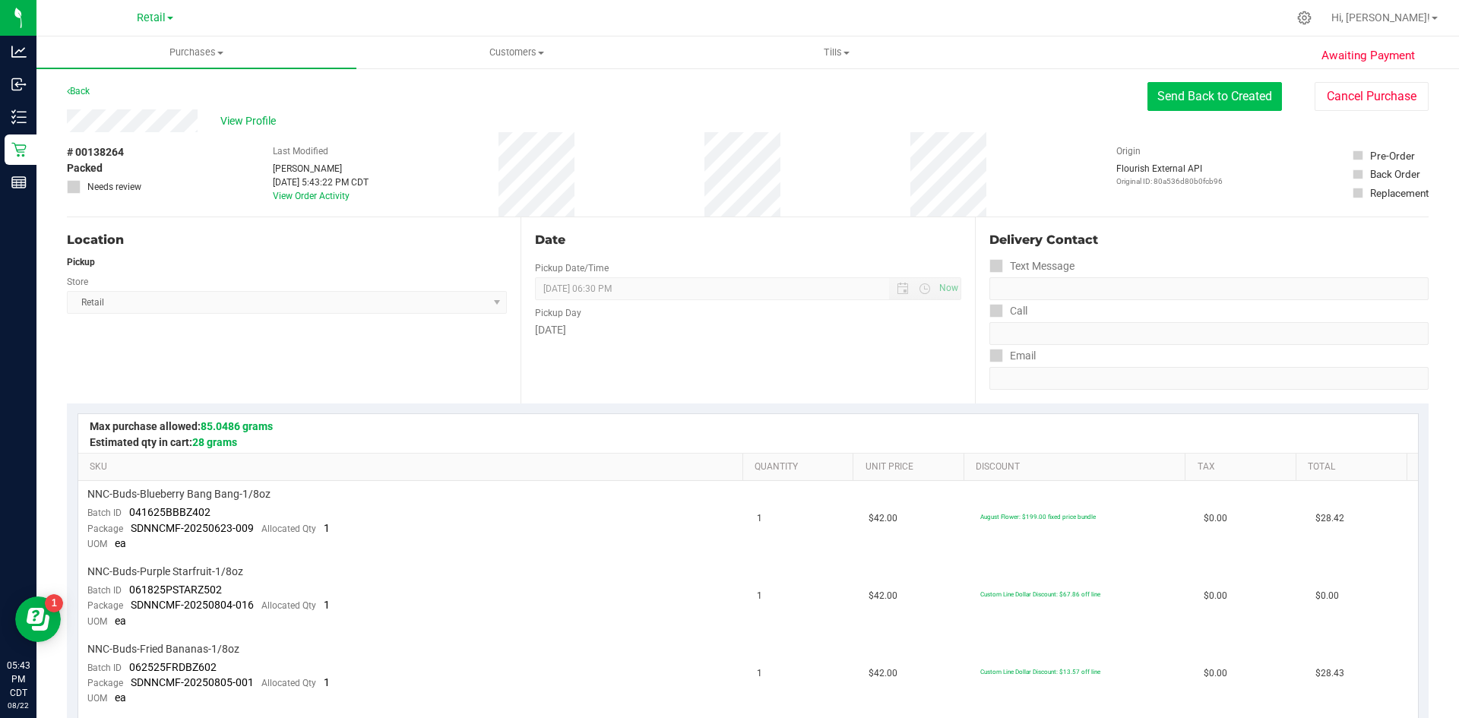
click at [1197, 100] on button "Send Back to Created" at bounding box center [1215, 96] width 135 height 29
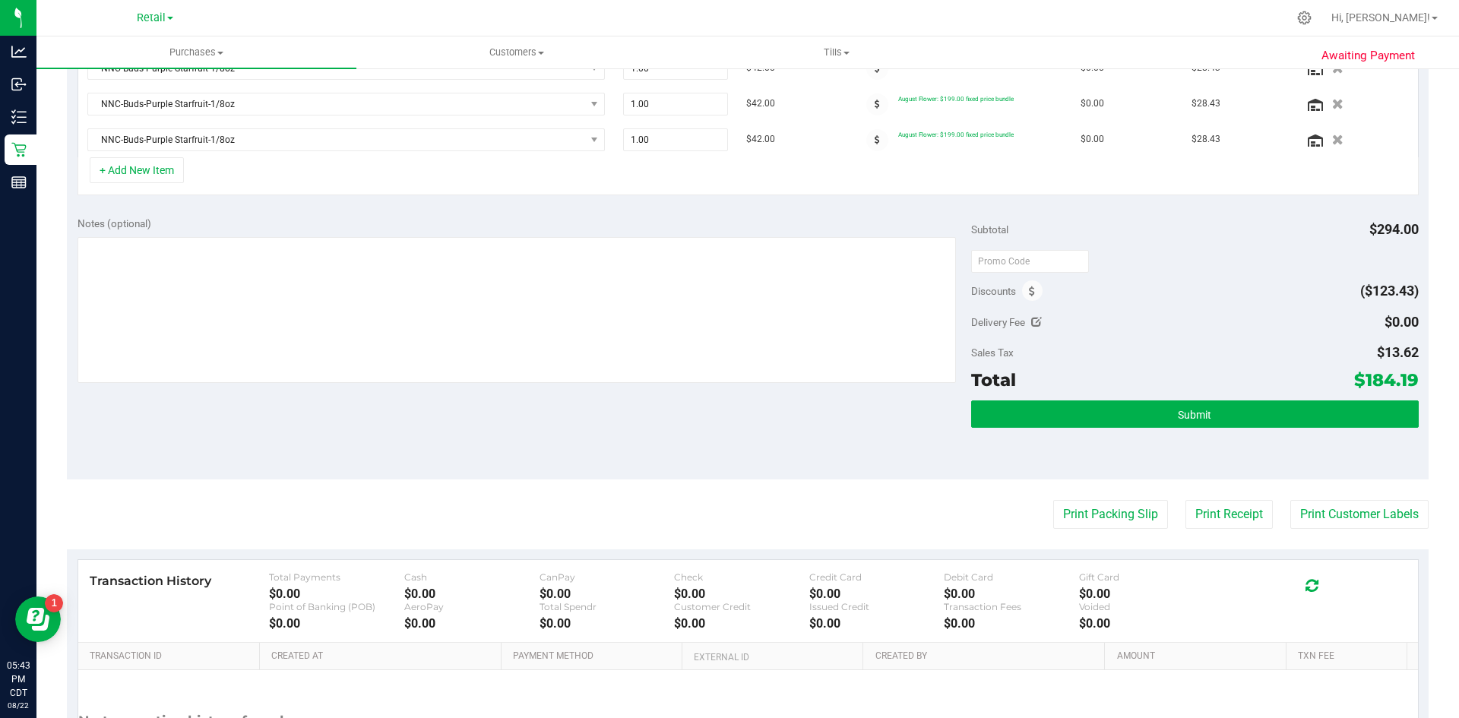
scroll to position [608, 0]
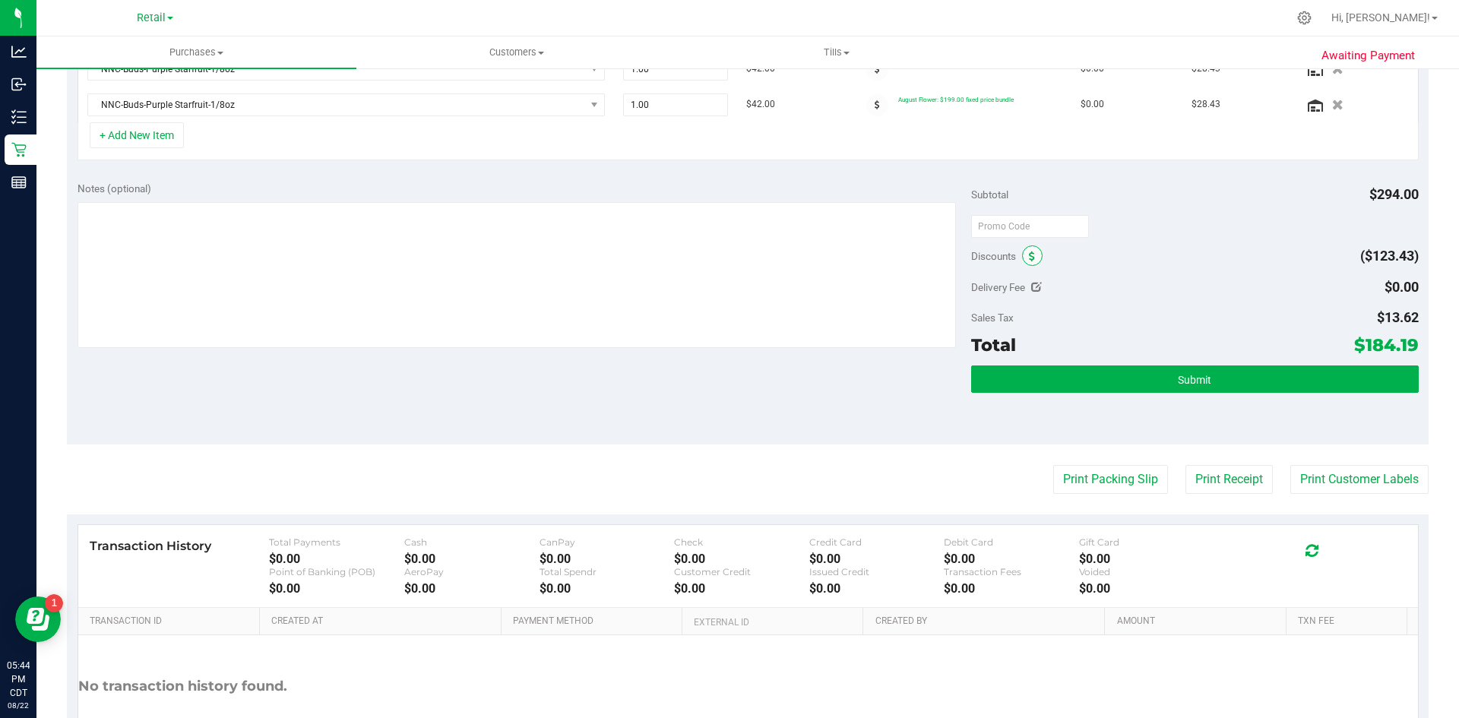
click at [1029, 252] on icon at bounding box center [1032, 257] width 6 height 11
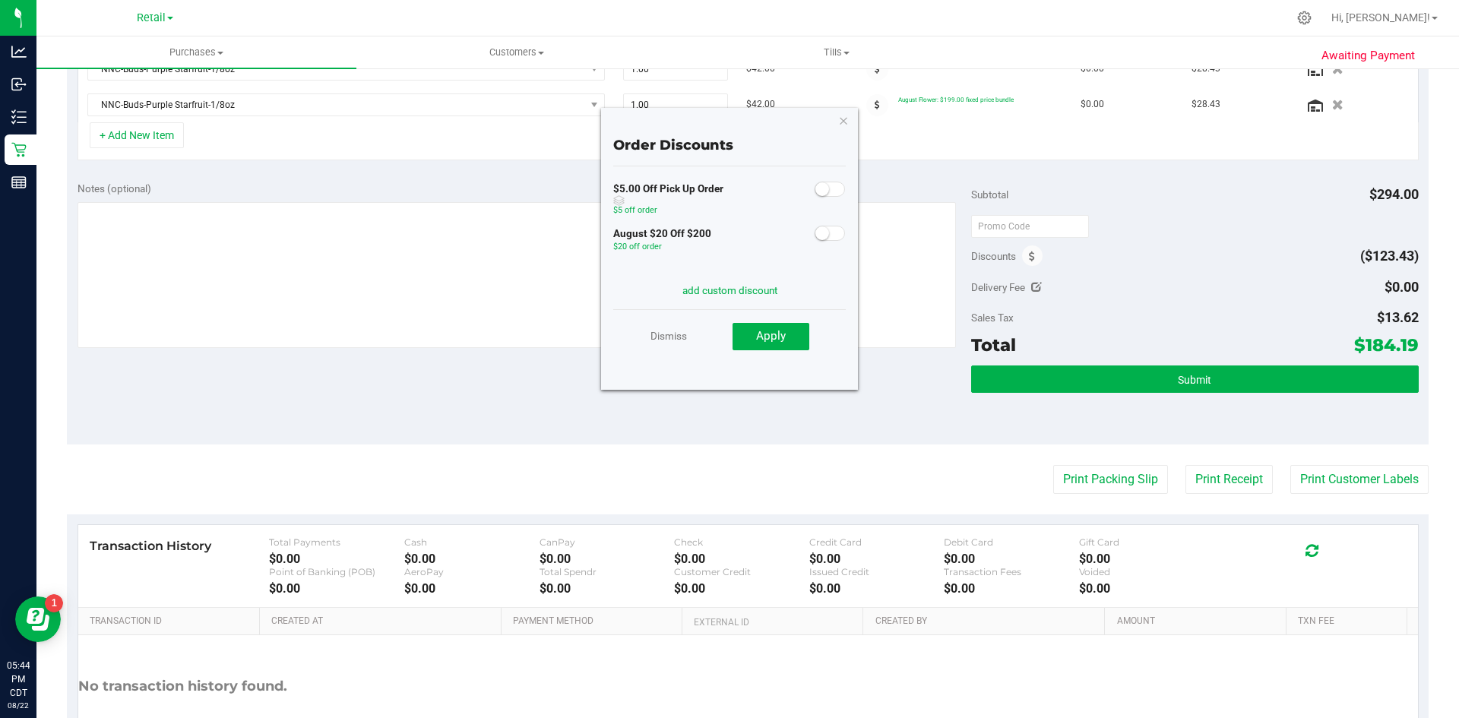
click at [1069, 258] on div "Discounts Order Discounts $5.00 Off Pick Up Order $5 off order August $20 Off $…" at bounding box center [1194, 255] width 447 height 27
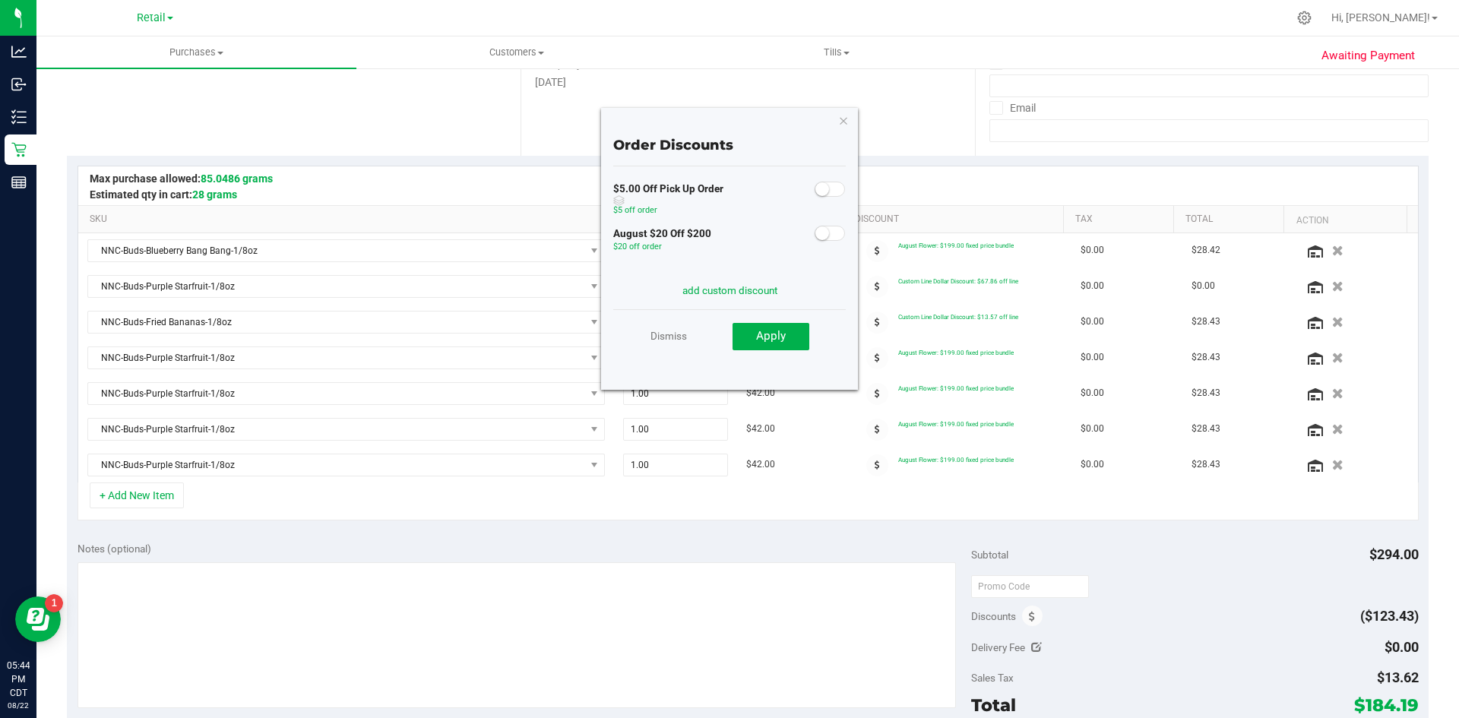
scroll to position [0, 0]
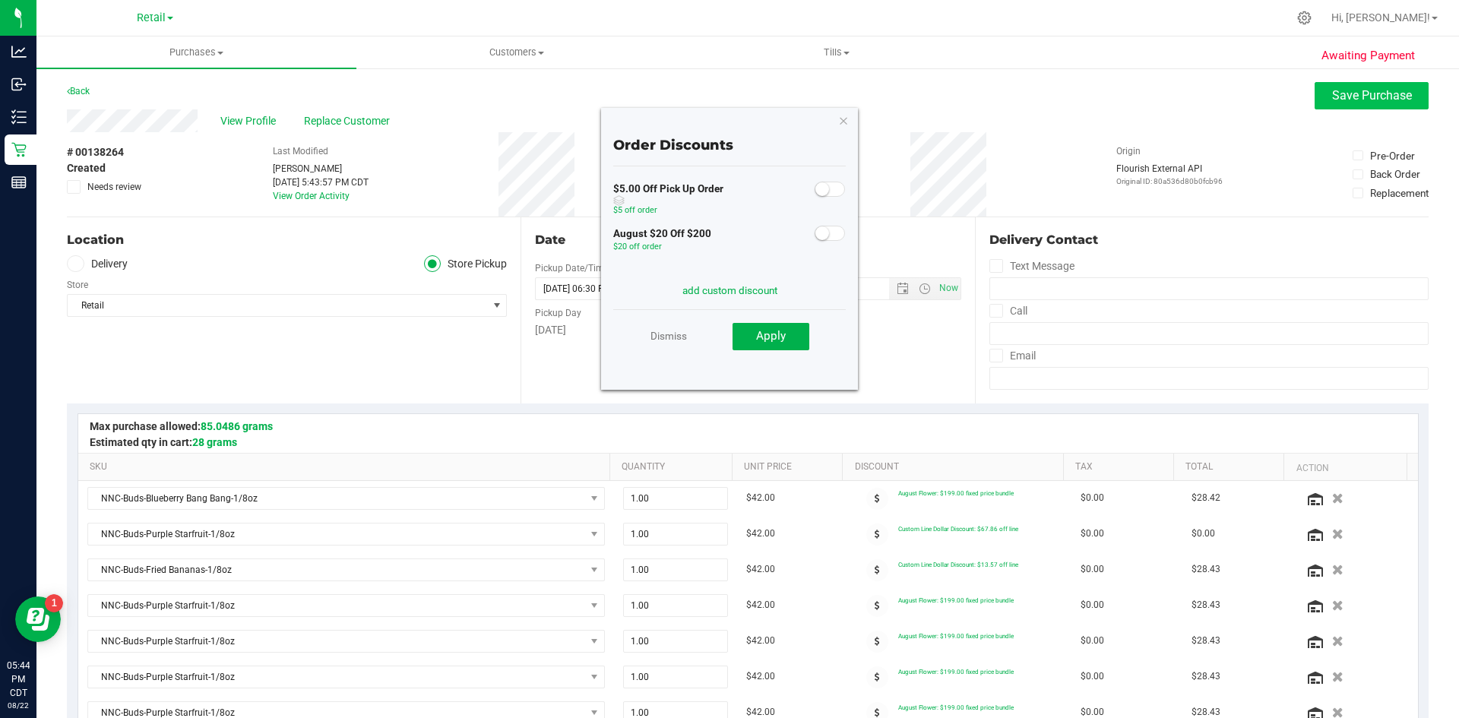
click at [1344, 104] on button "Save Purchase" at bounding box center [1372, 95] width 114 height 27
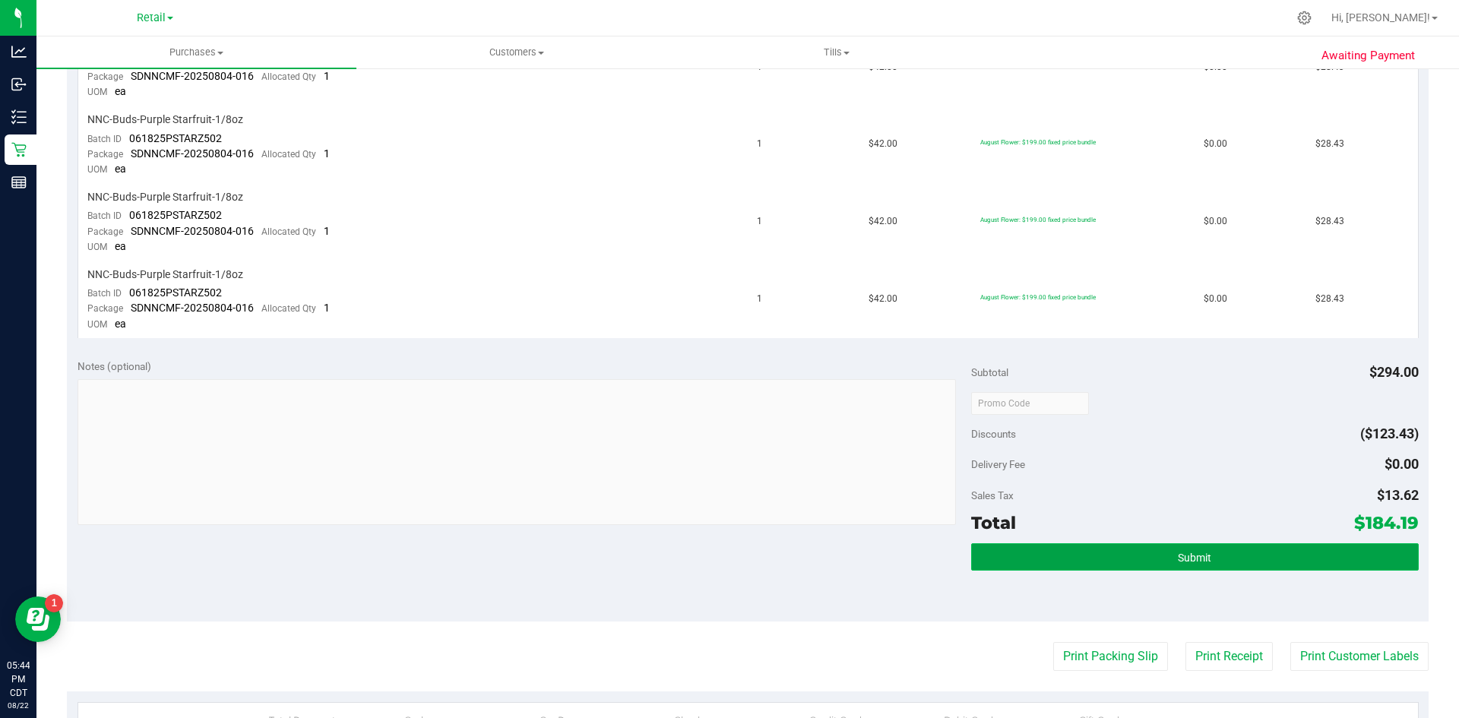
click at [1260, 562] on button "Submit" at bounding box center [1194, 556] width 447 height 27
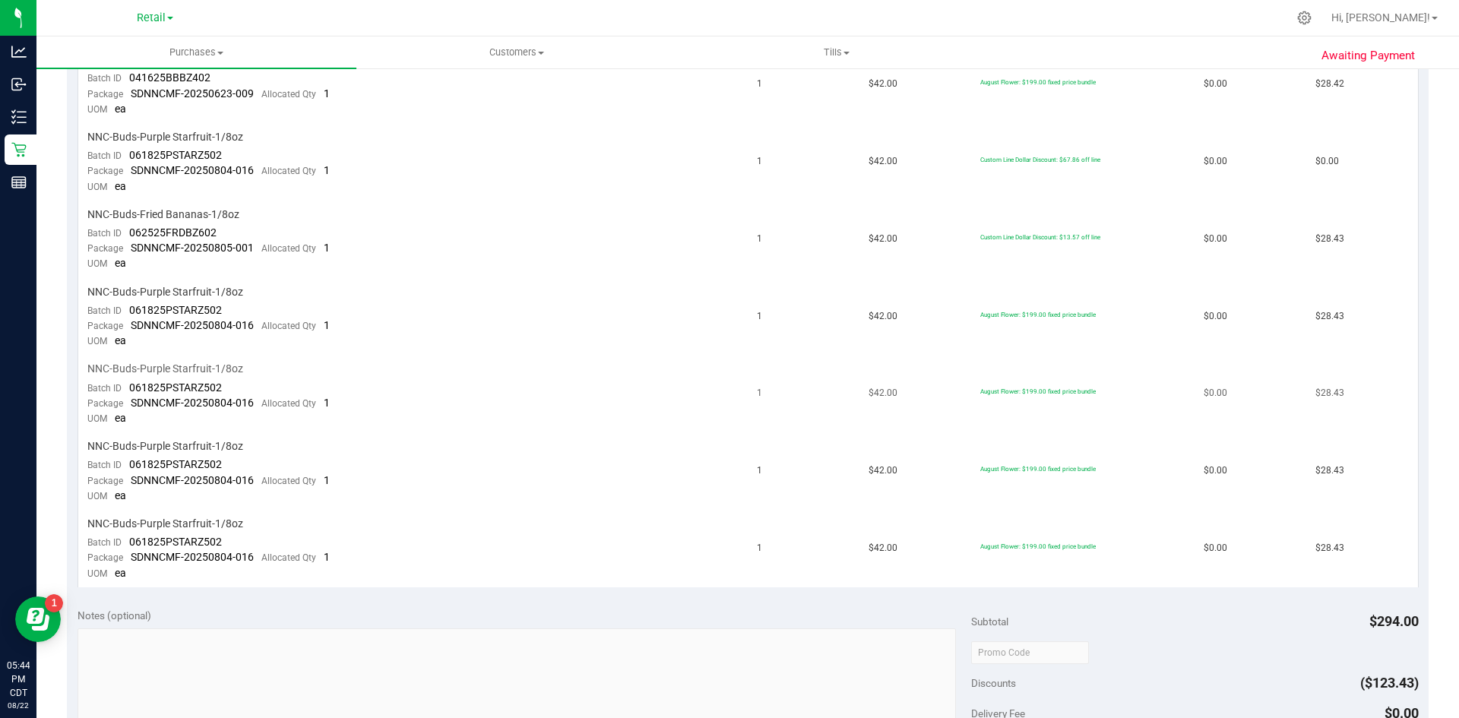
scroll to position [333, 0]
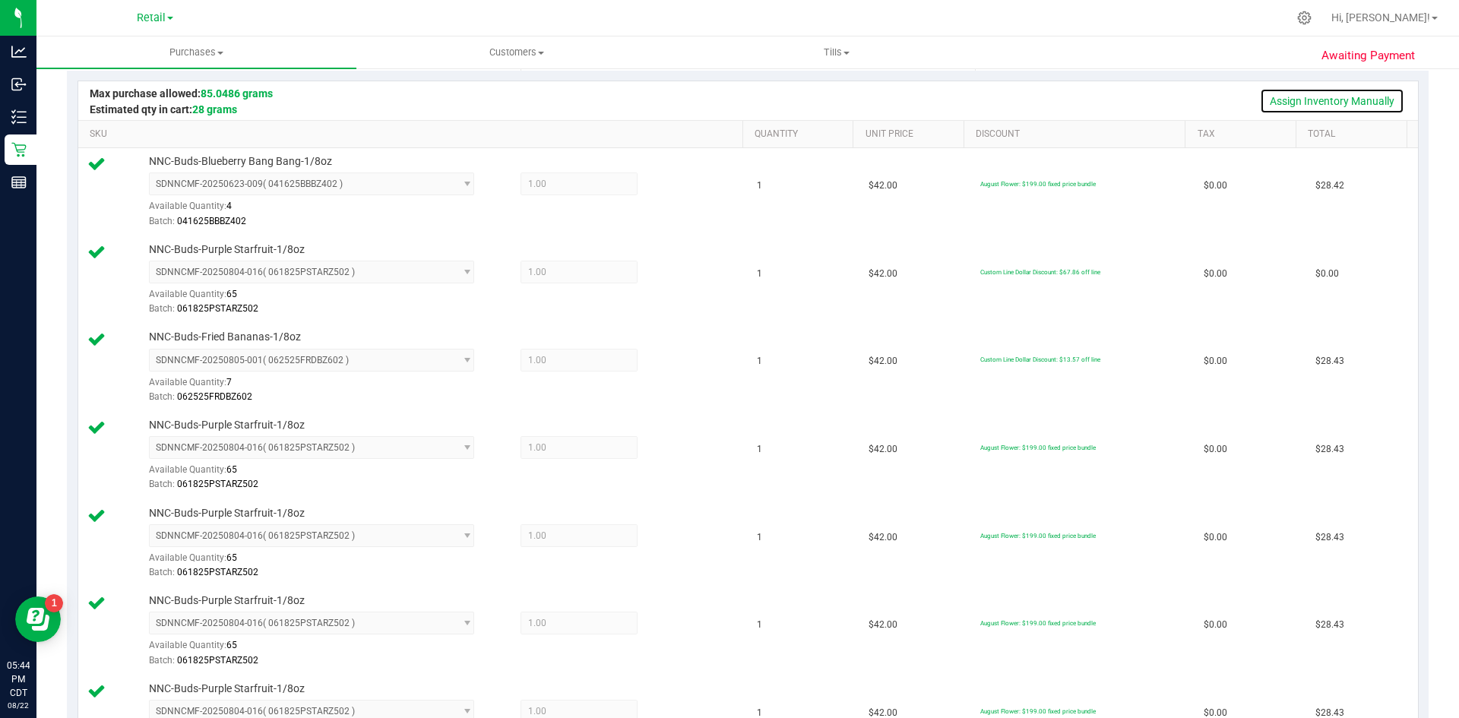
click at [1284, 98] on link "Assign Inventory Manually" at bounding box center [1332, 101] width 144 height 26
click at [1333, 100] on link "Save & Exit" at bounding box center [1368, 101] width 71 height 26
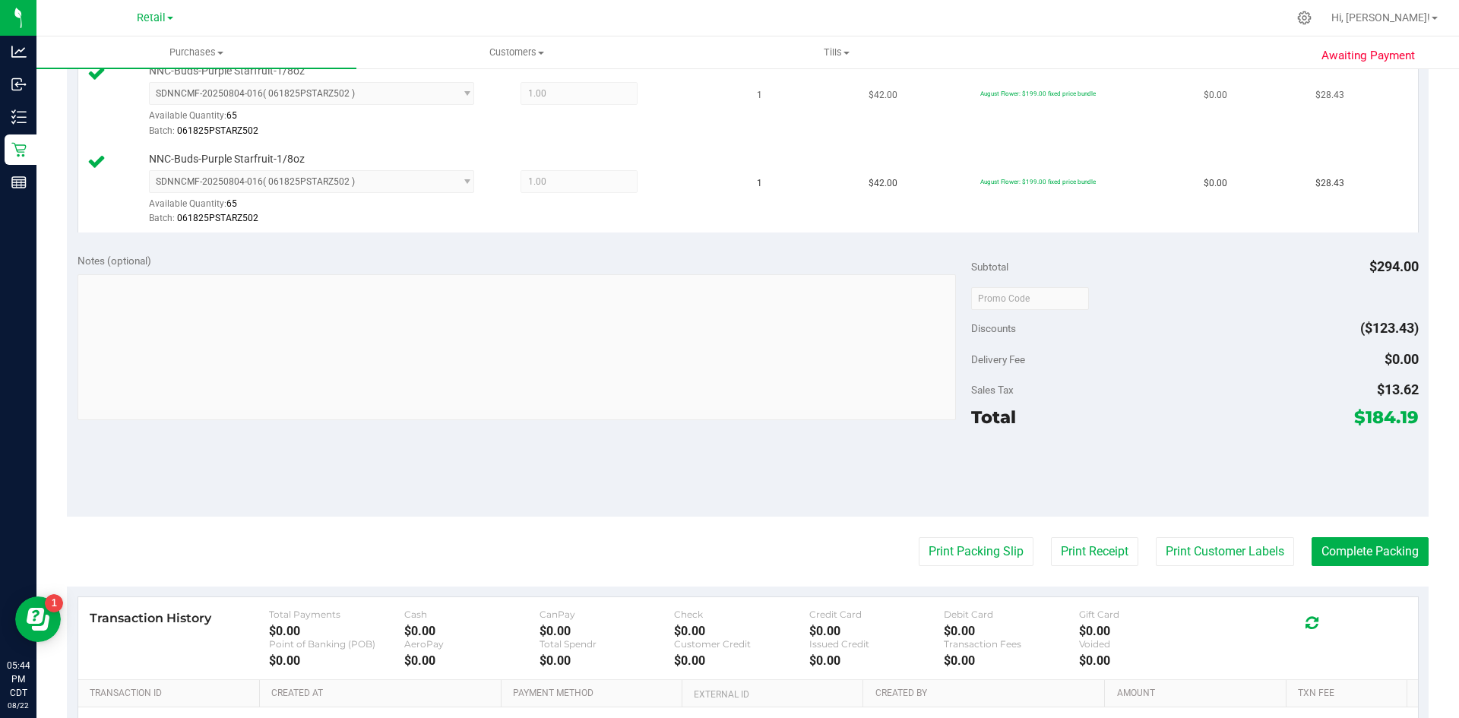
scroll to position [865, 0]
click at [1349, 556] on button "Complete Packing" at bounding box center [1370, 549] width 117 height 29
